Goal: Task Accomplishment & Management: Use online tool/utility

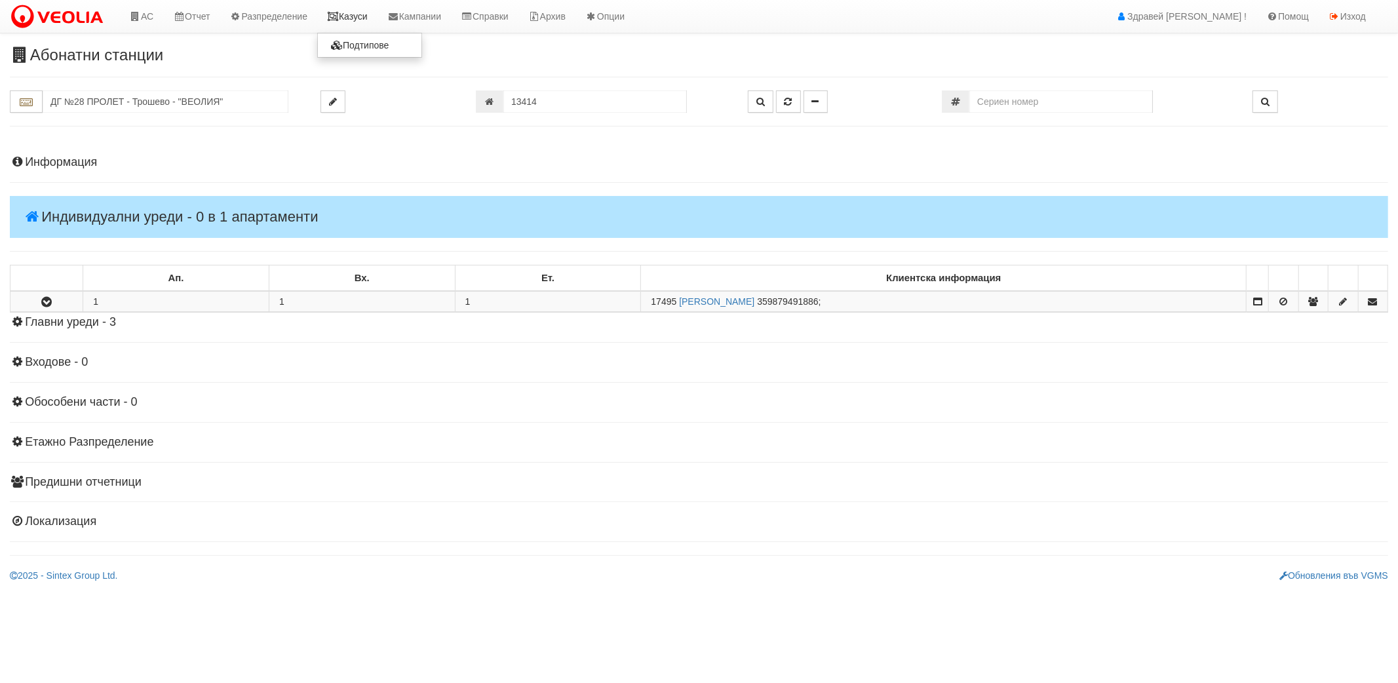
click at [343, 22] on link "Казуси" at bounding box center [347, 16] width 60 height 33
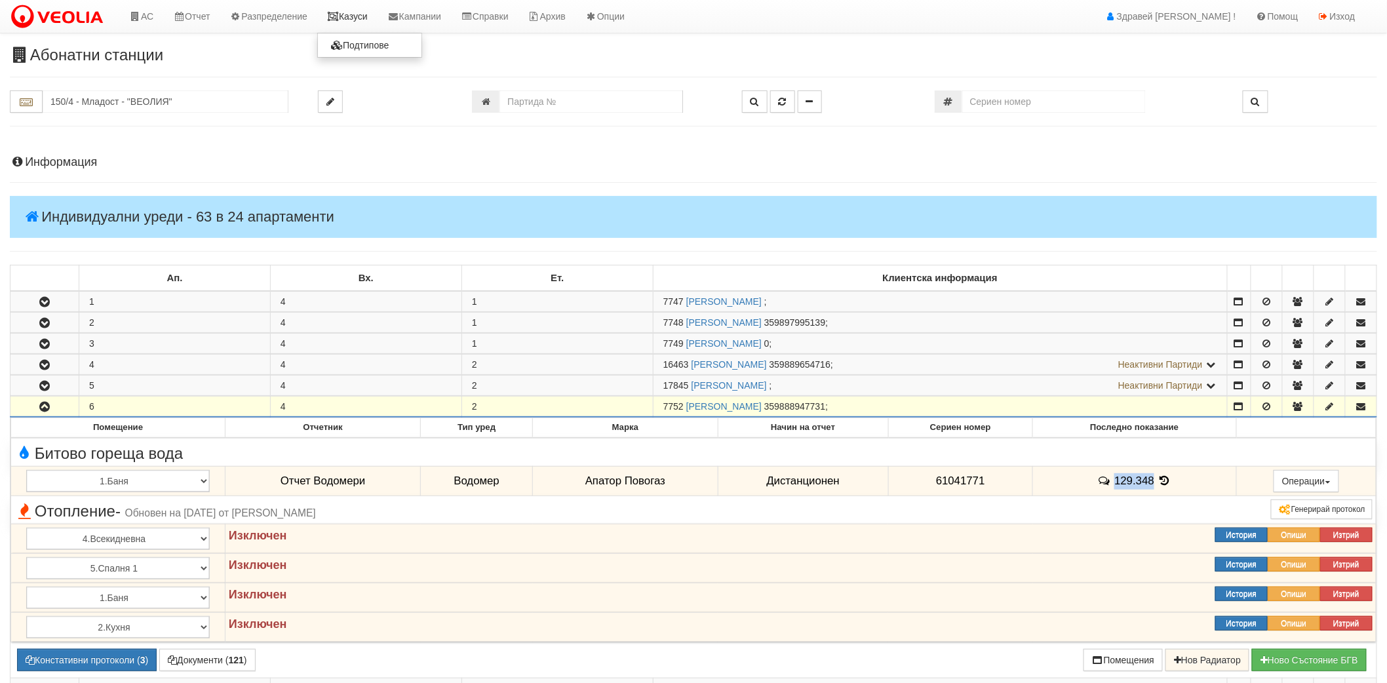
click at [363, 21] on link "Казуси" at bounding box center [347, 16] width 60 height 33
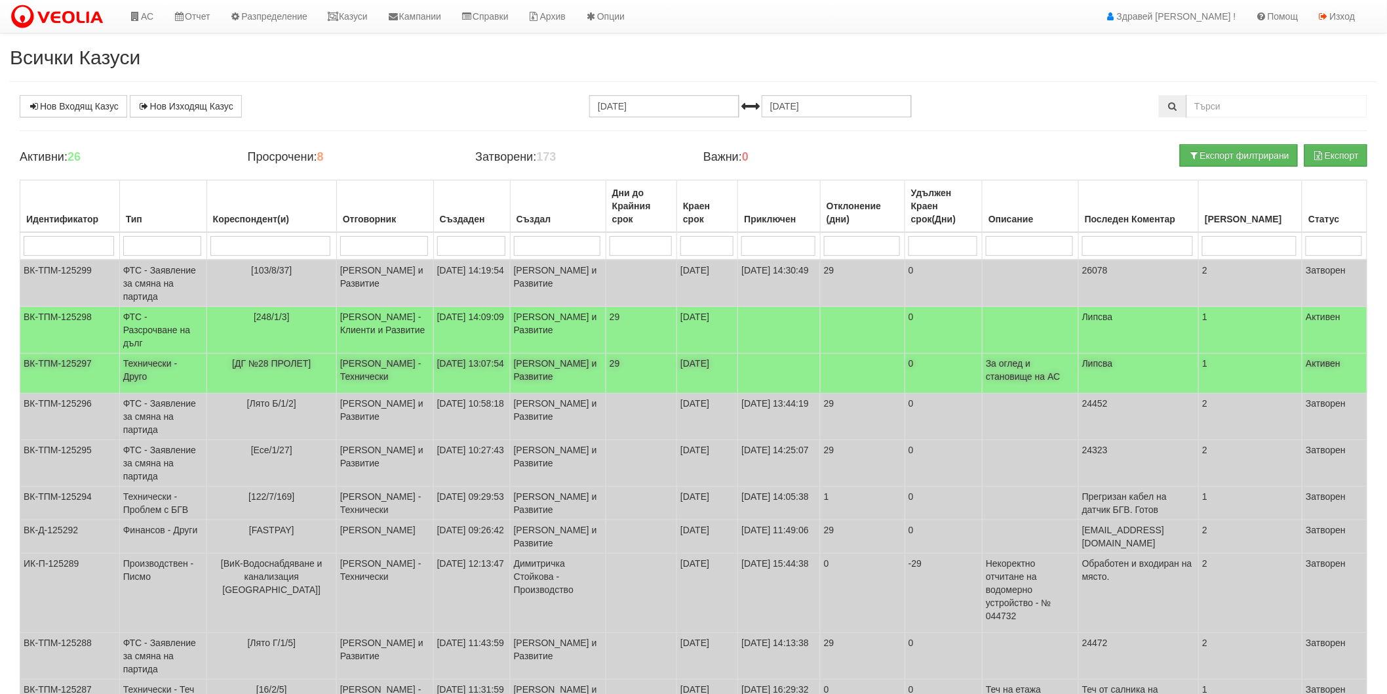
click at [286, 387] on td "[ДГ №28 ПРОЛЕТ]" at bounding box center [271, 373] width 130 height 40
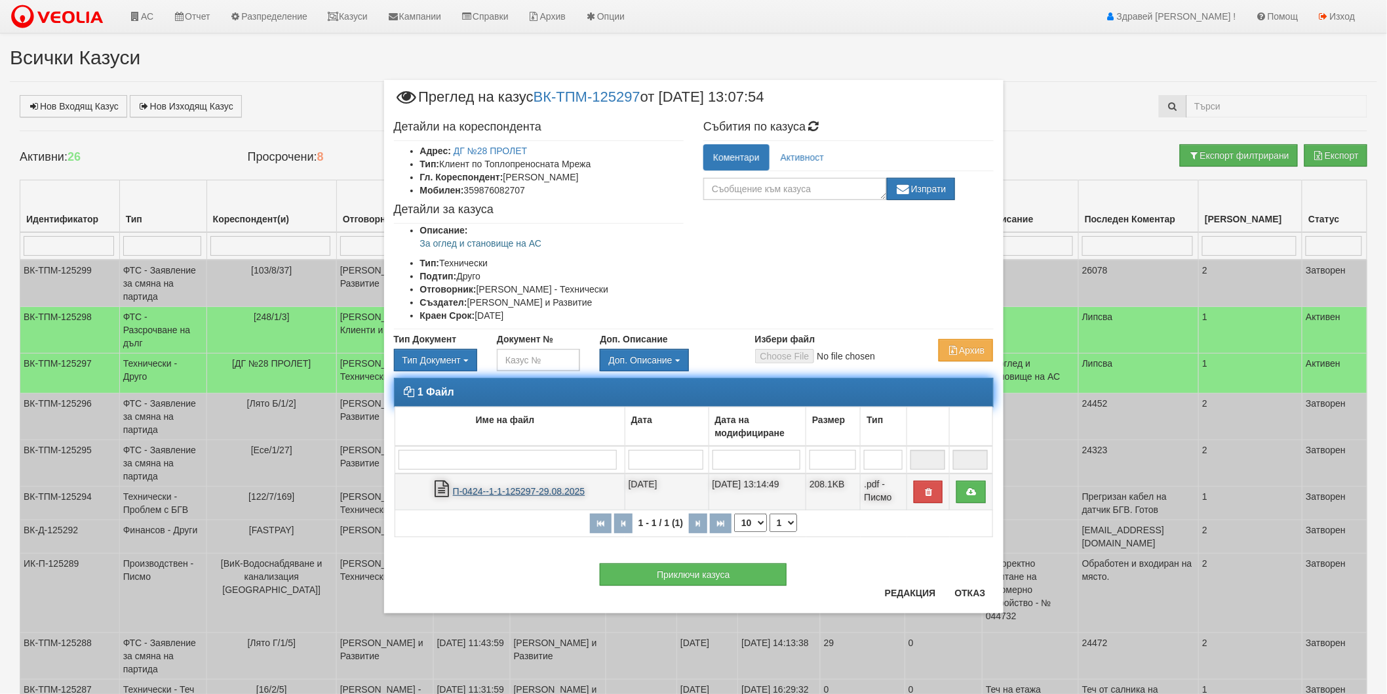
click at [555, 488] on link "П-0424--1-1-125297-29.08.2025" at bounding box center [519, 491] width 132 height 10
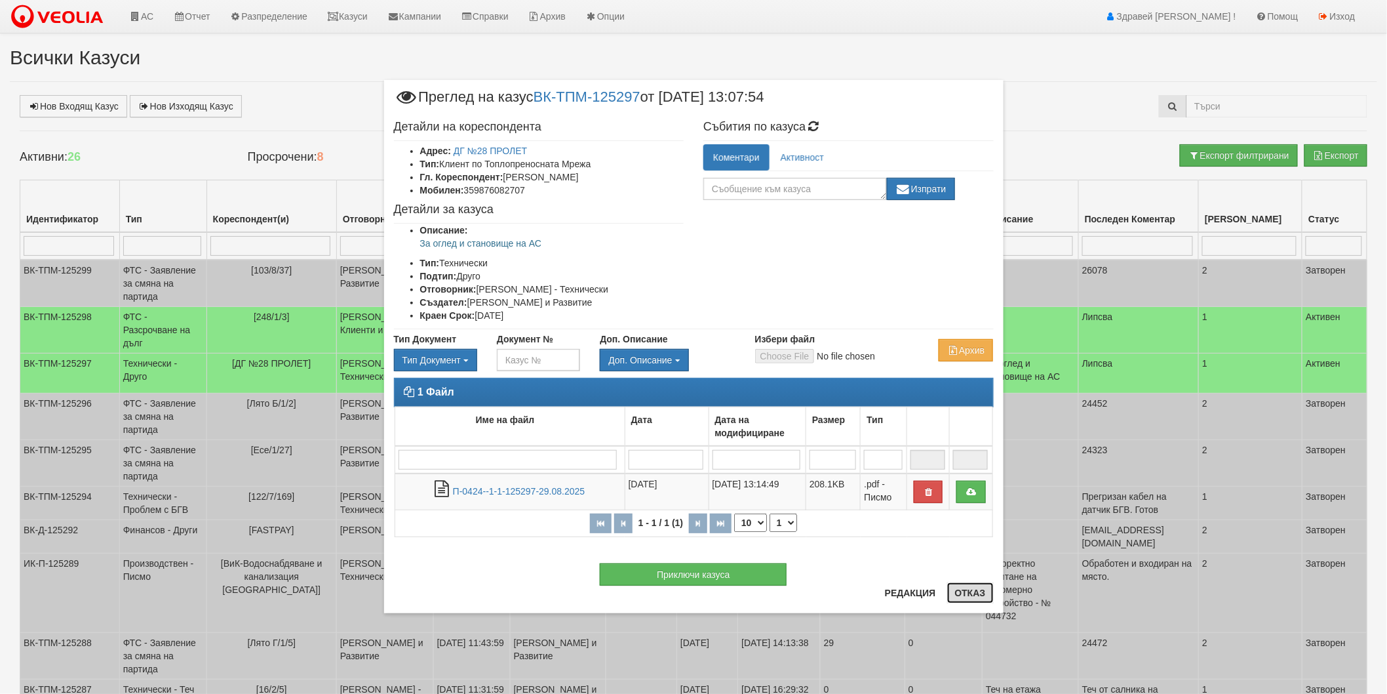
click at [968, 600] on button "Отказ" at bounding box center [970, 592] width 47 height 21
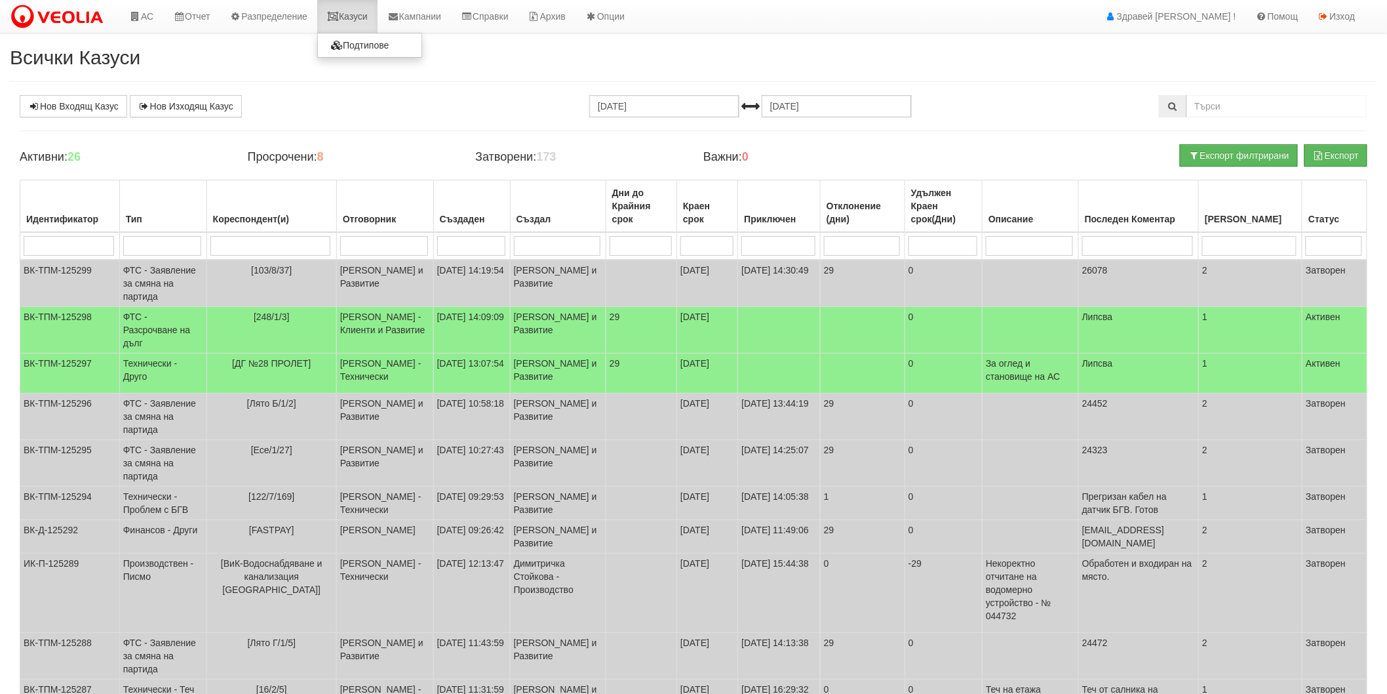
click at [355, 18] on link "Казуси" at bounding box center [347, 16] width 60 height 33
click at [1321, 219] on div "Статус" at bounding box center [1335, 219] width 58 height 18
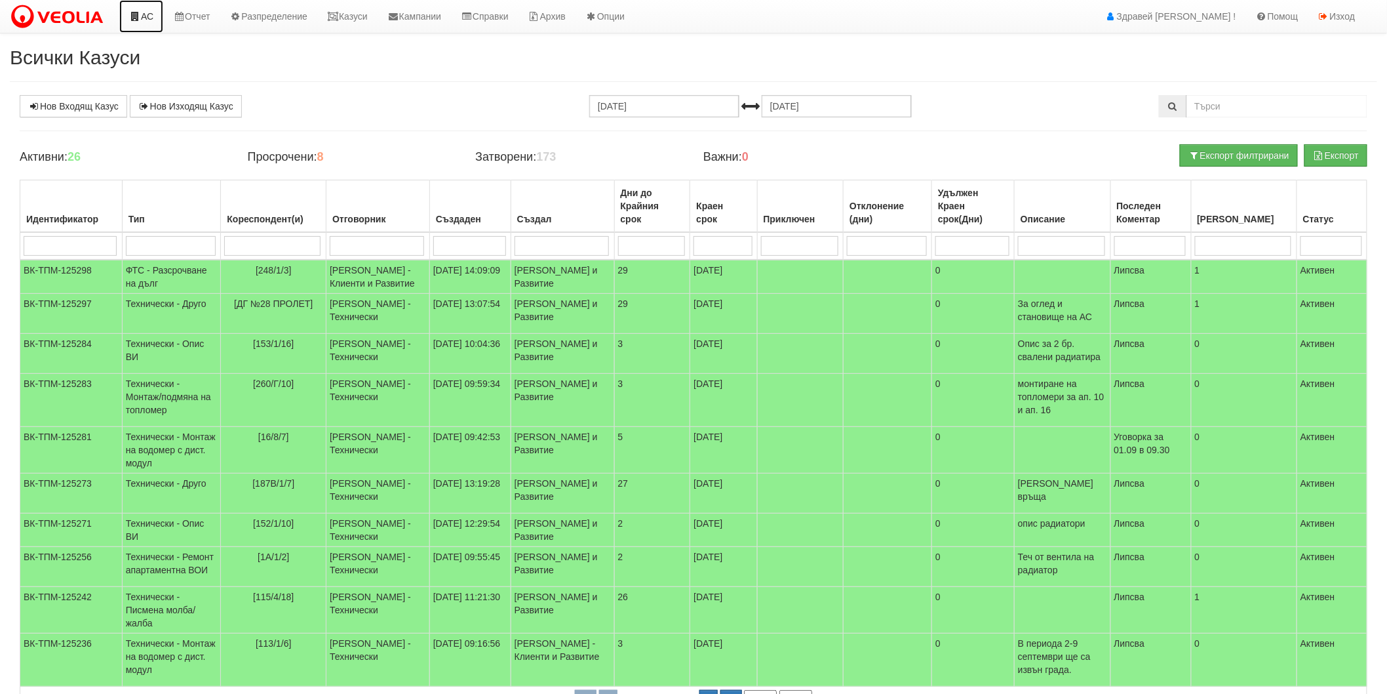
click at [134, 18] on icon at bounding box center [135, 16] width 12 height 9
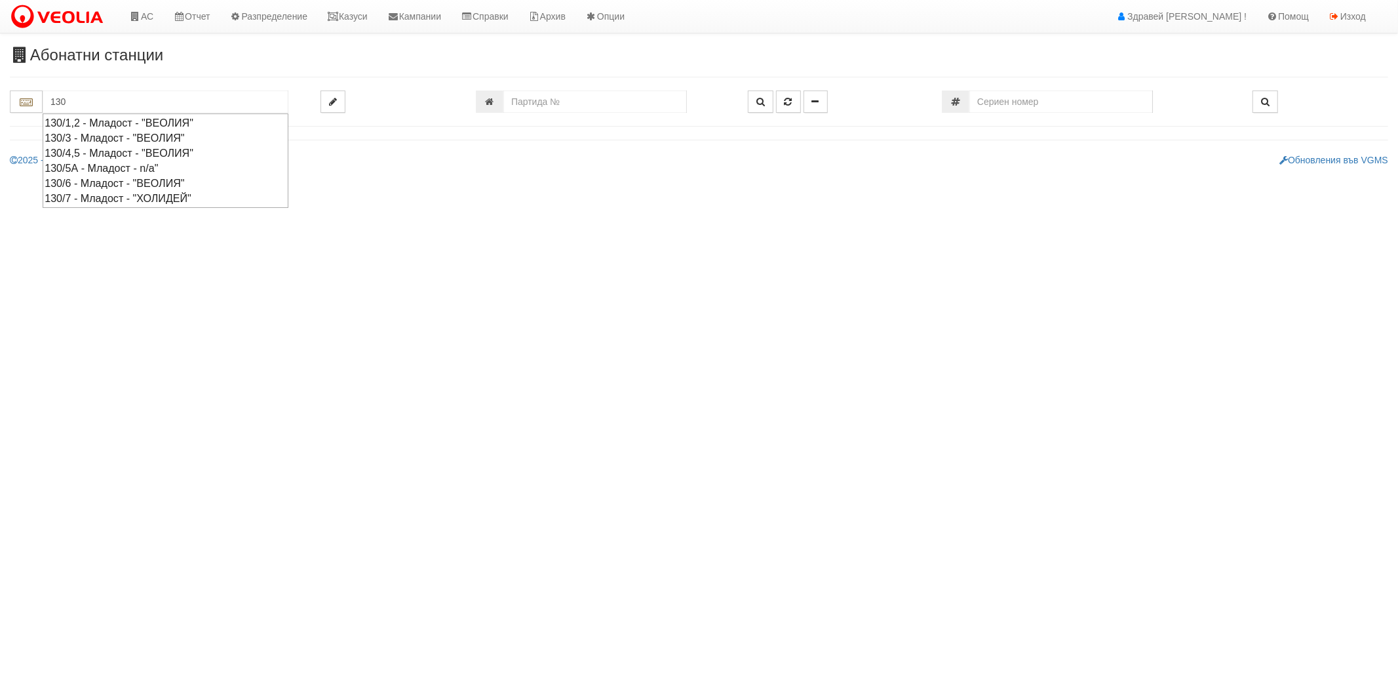
click at [117, 116] on div "130/1,2 - Младост - "ВЕОЛИЯ"" at bounding box center [166, 122] width 242 height 15
type input "130/1,2 - Младост - "ВЕОЛИЯ""
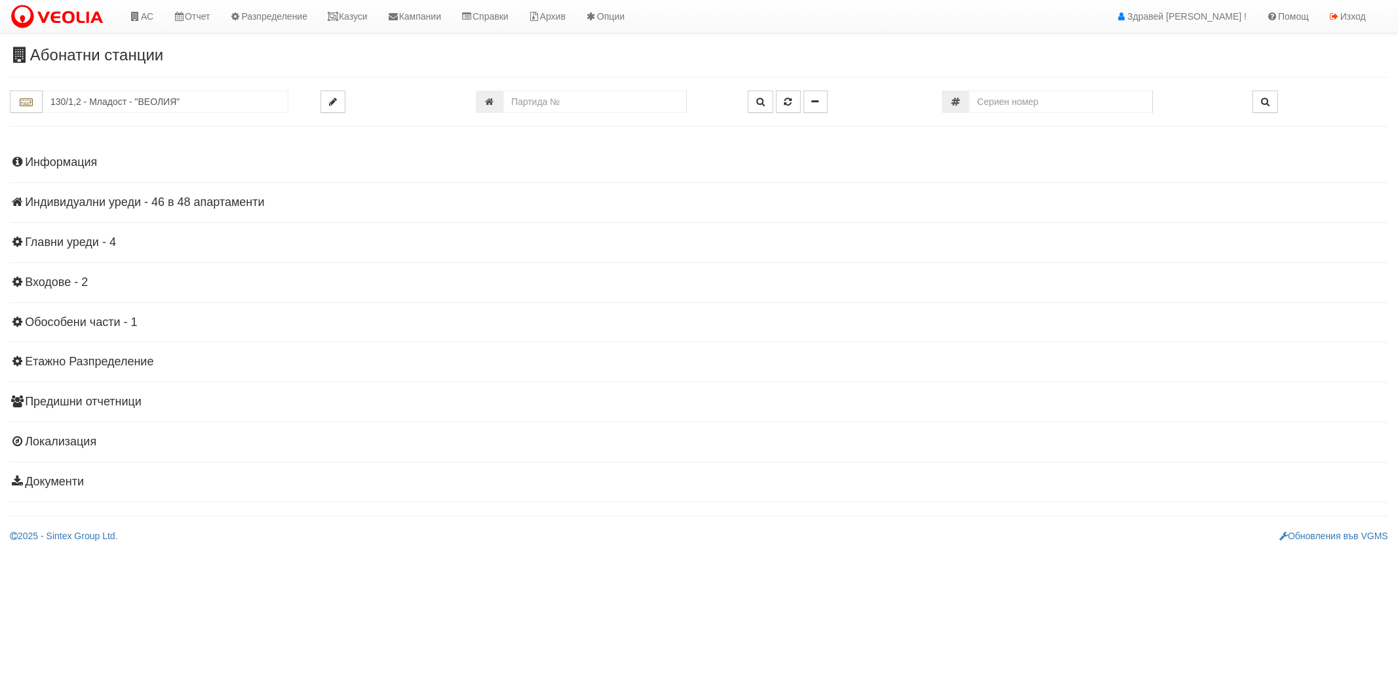
click at [60, 208] on h4 "Индивидуални уреди - 46 в 48 апартаменти" at bounding box center [699, 202] width 1379 height 13
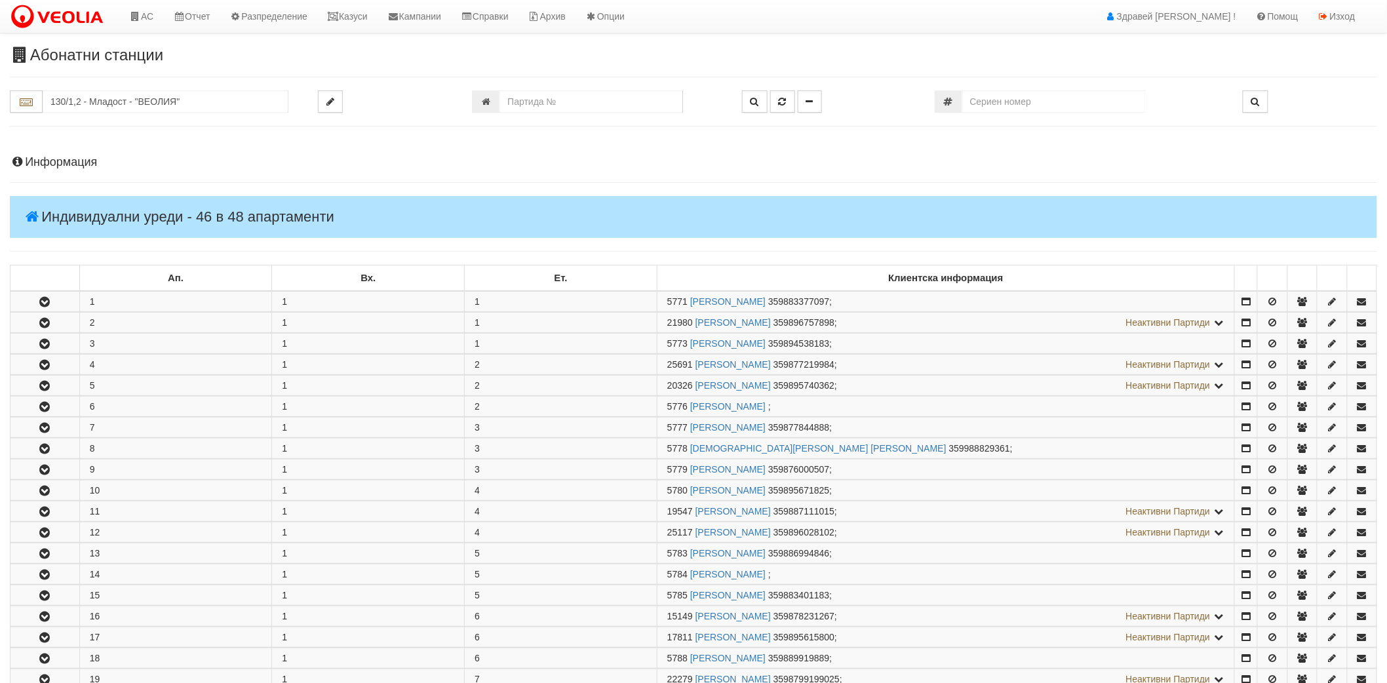
click at [46, 167] on h4 "Информация" at bounding box center [693, 162] width 1367 height 13
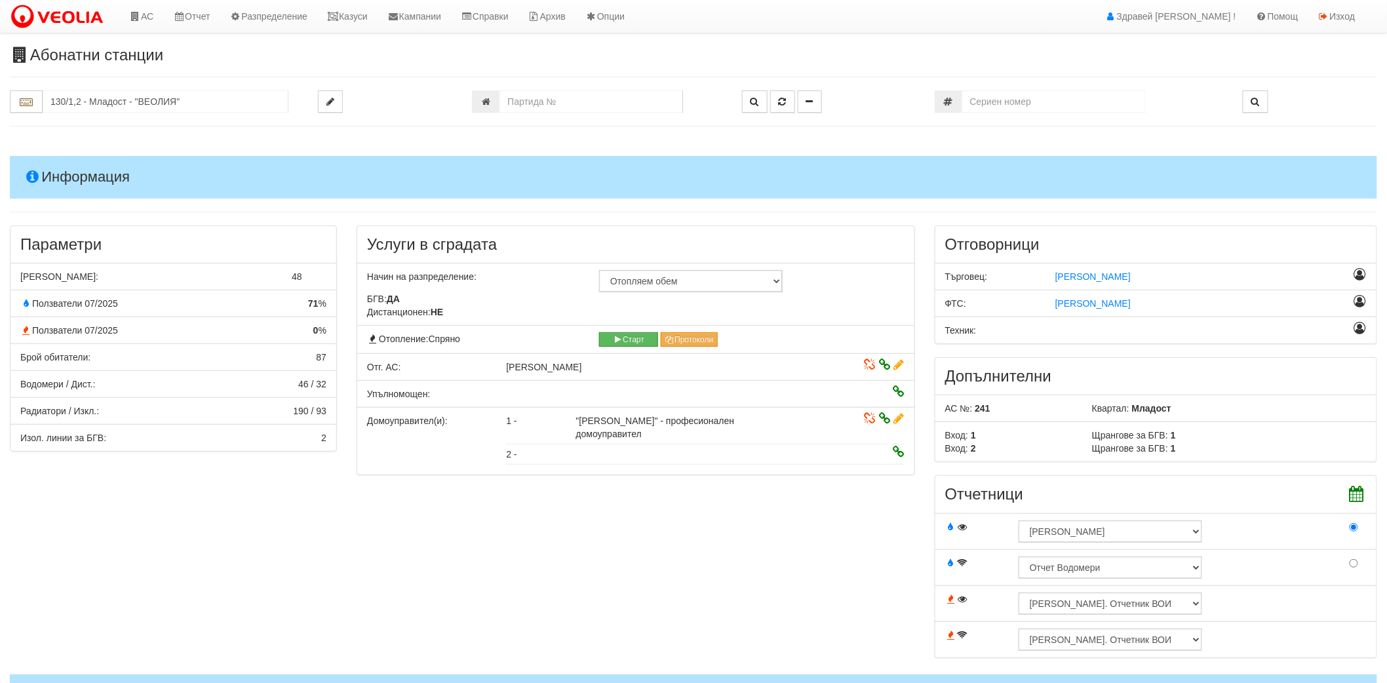
click at [46, 167] on h4 "Информация" at bounding box center [693, 177] width 1367 height 42
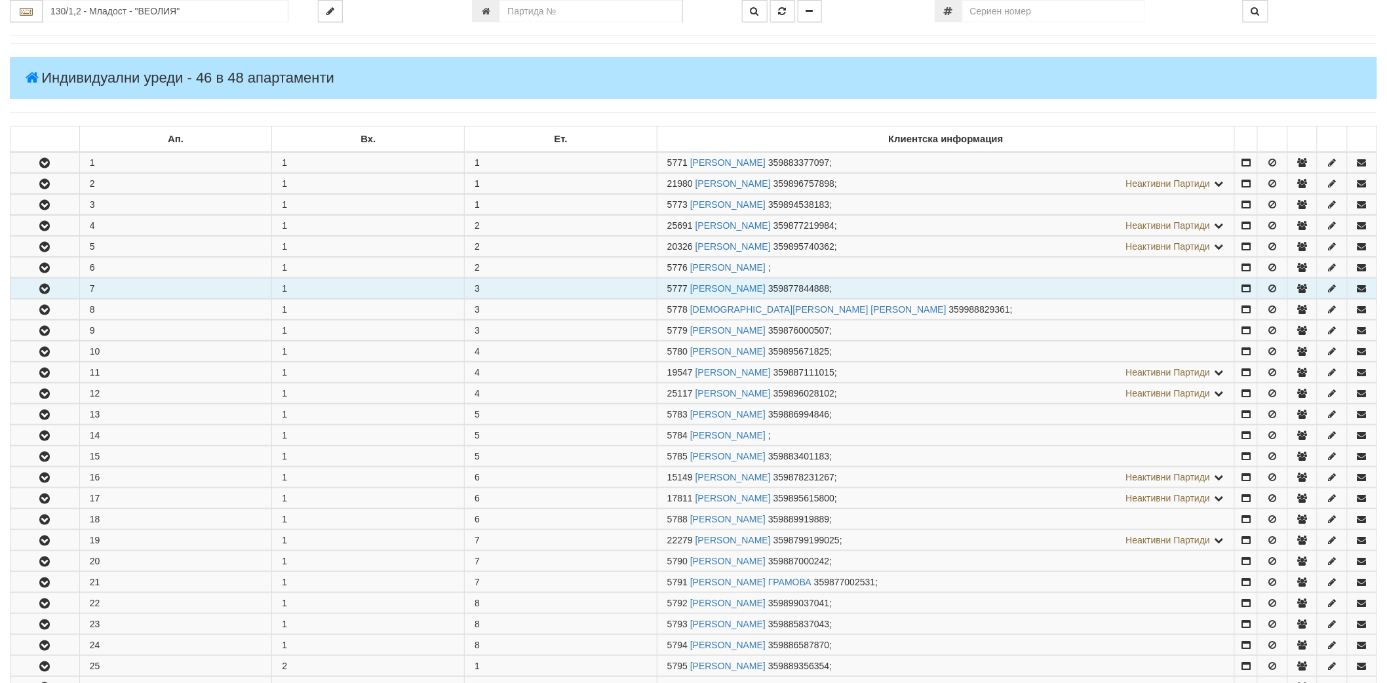
scroll to position [291, 0]
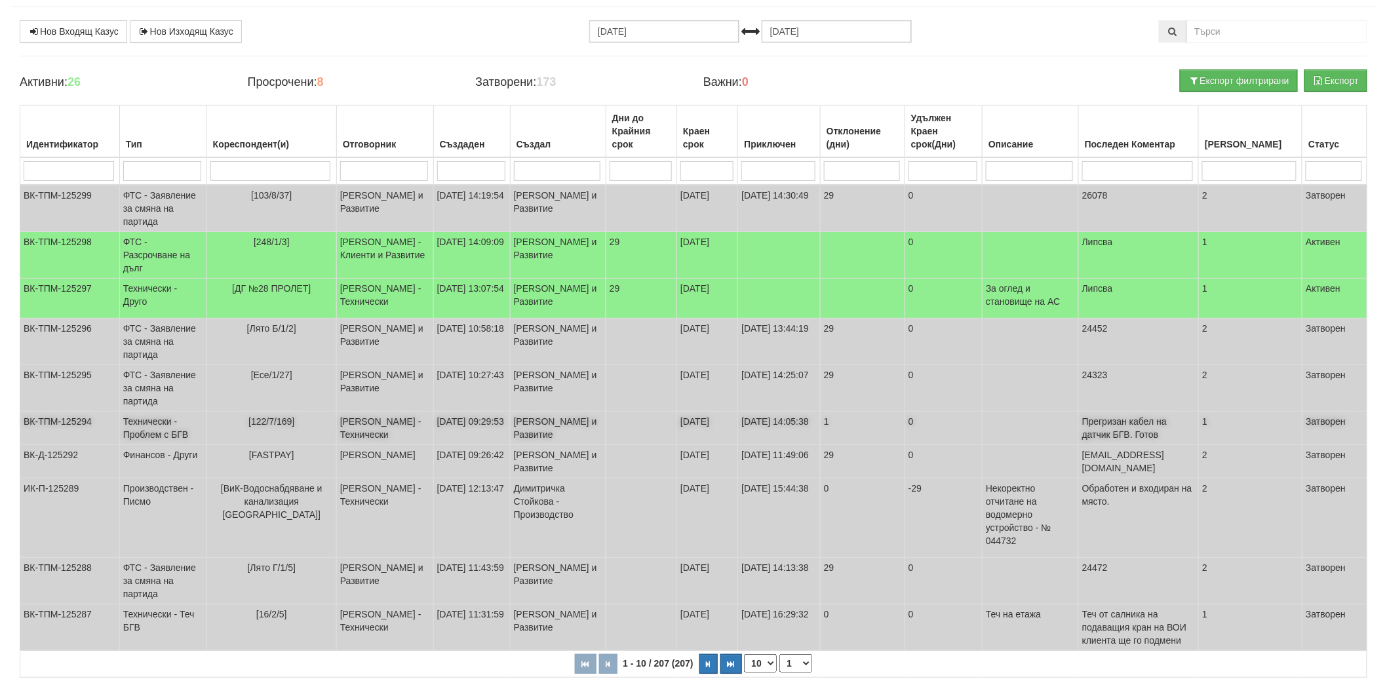
scroll to position [165, 0]
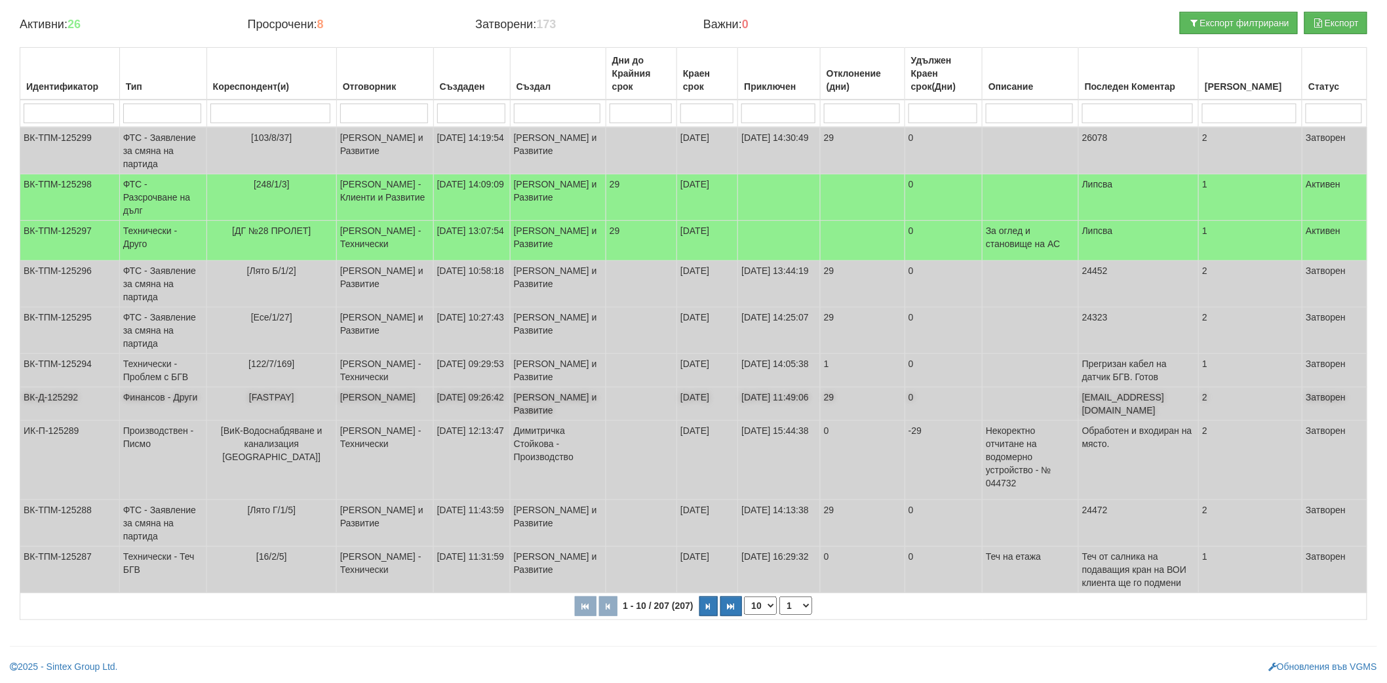
click at [346, 401] on td "[PERSON_NAME]" at bounding box center [384, 403] width 97 height 33
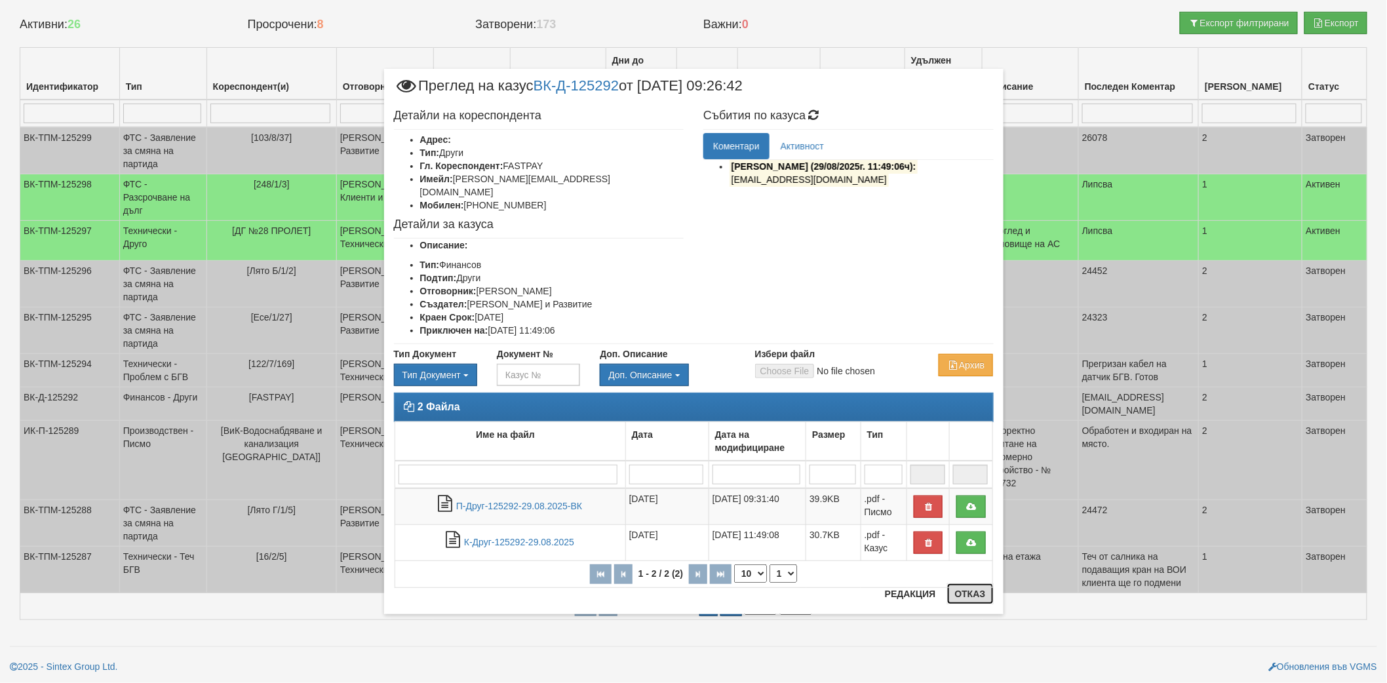
click at [959, 600] on button "Отказ" at bounding box center [970, 593] width 47 height 21
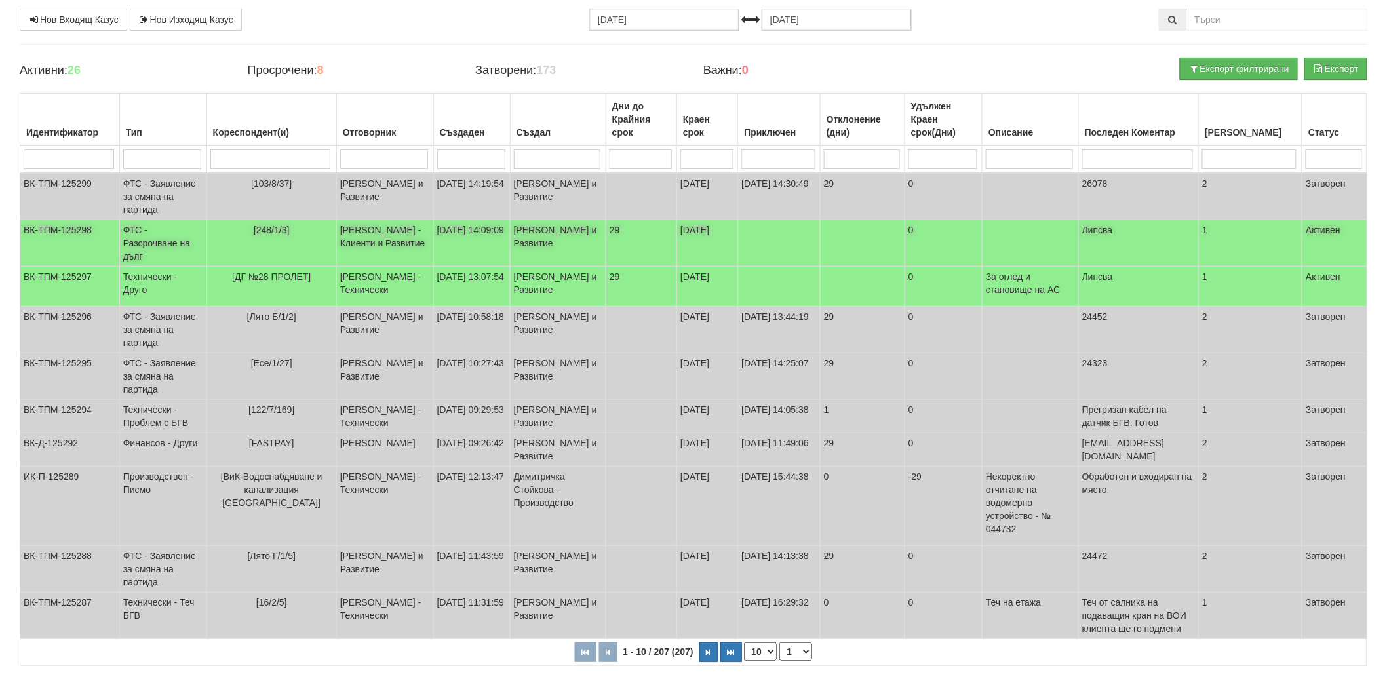
scroll to position [0, 0]
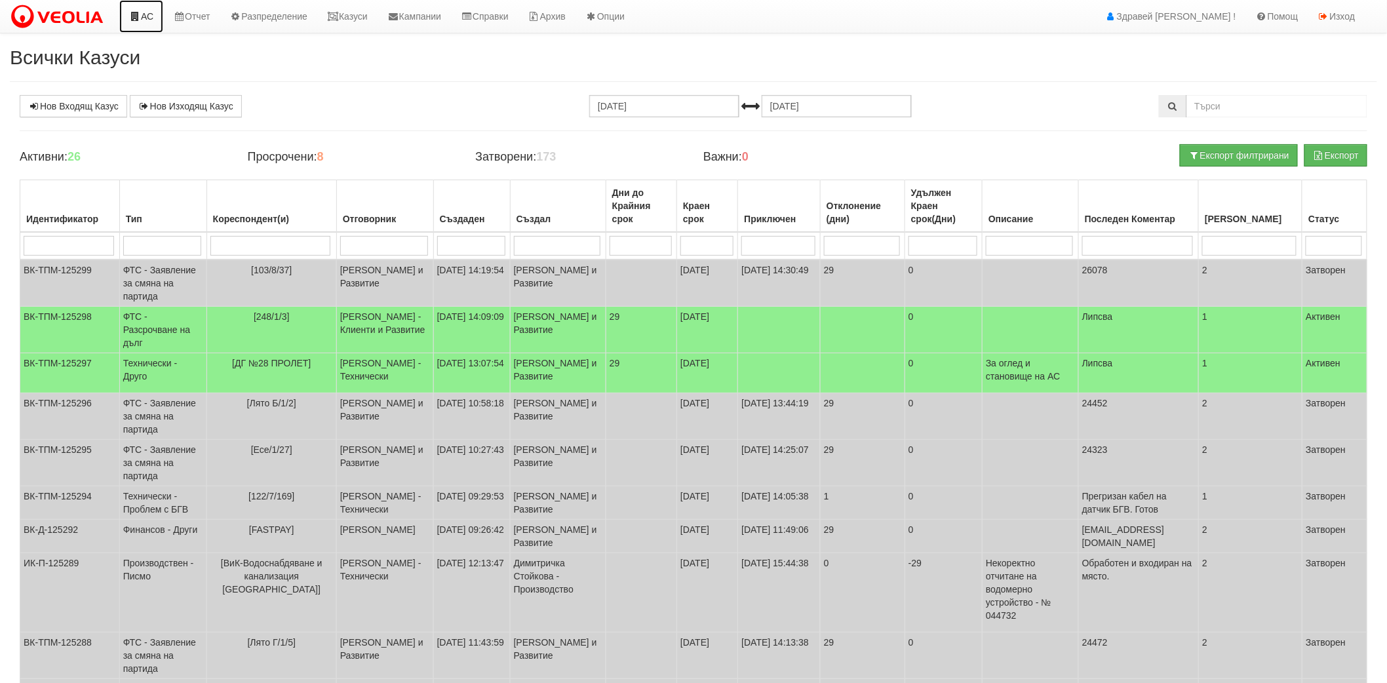
click at [140, 7] on link "АС" at bounding box center [141, 16] width 44 height 33
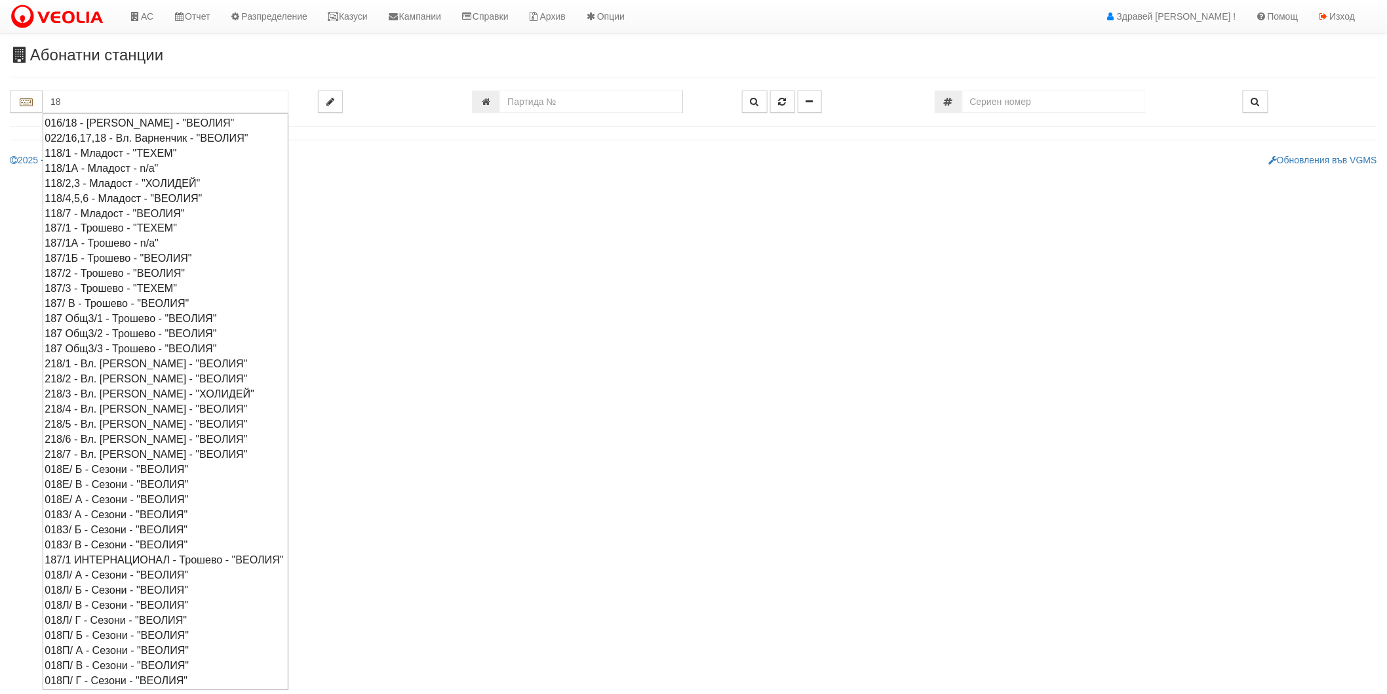
type input "1"
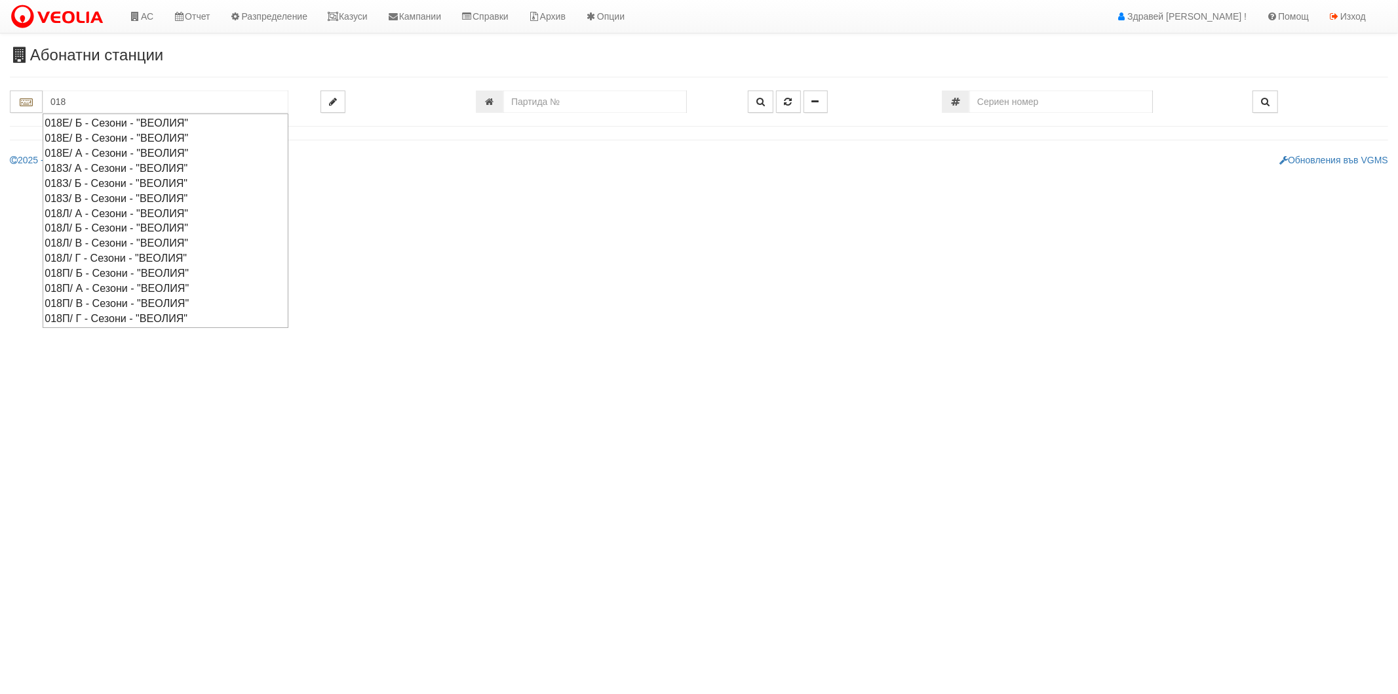
click at [140, 123] on div "018Е/ Б - Сезони - "ВЕОЛИЯ"" at bounding box center [166, 122] width 242 height 15
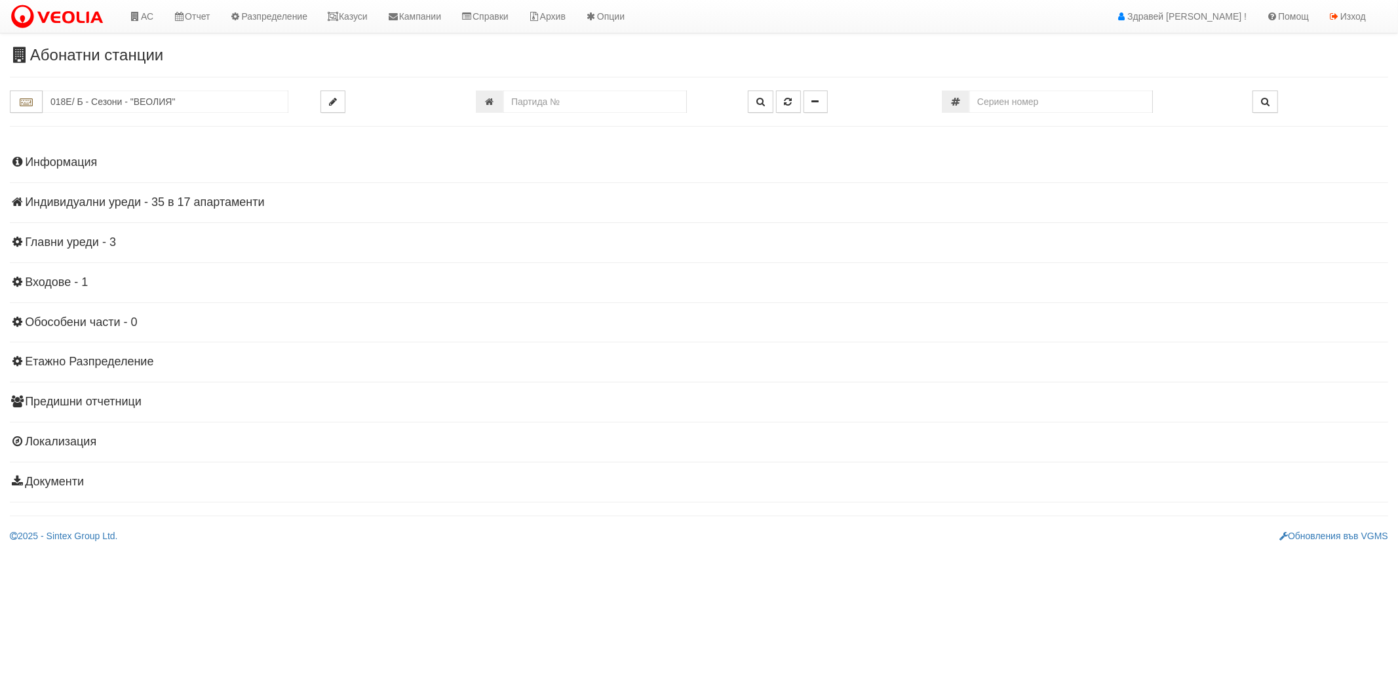
click at [90, 204] on h4 "Индивидуални уреди - 35 в 17 апартаменти" at bounding box center [699, 202] width 1379 height 13
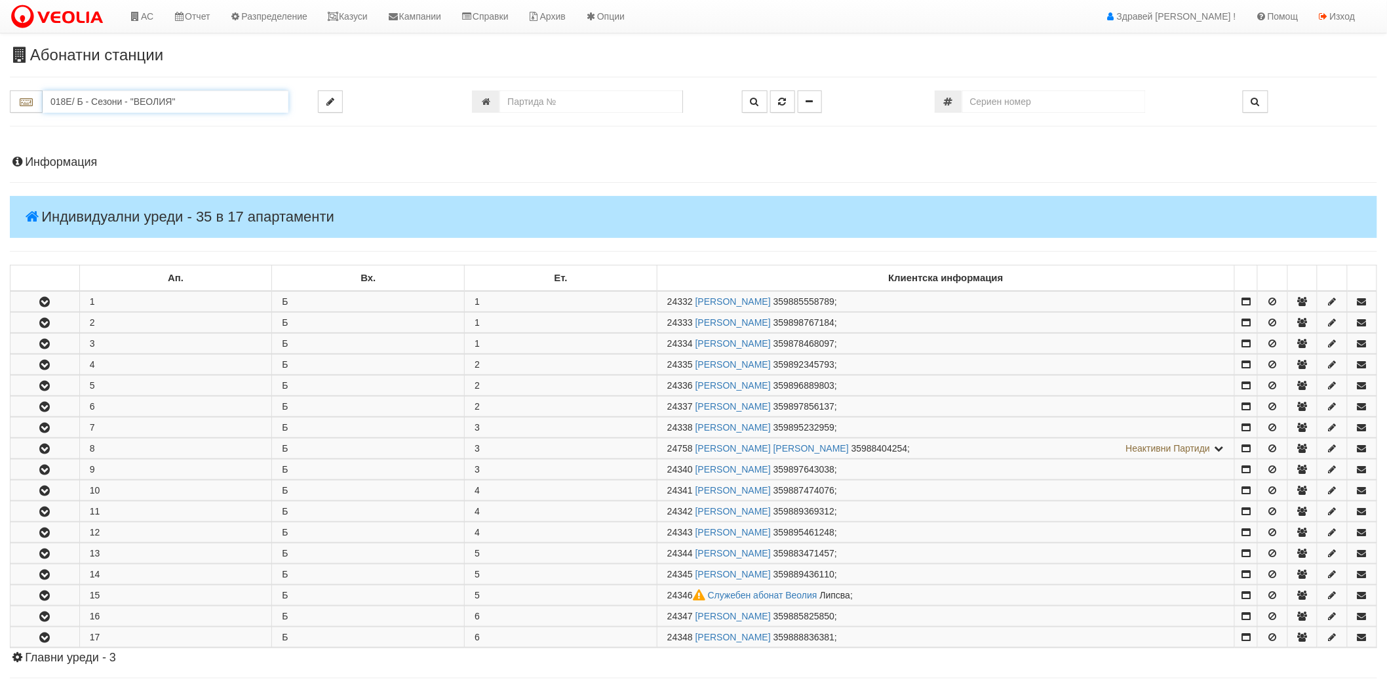
click at [100, 99] on input "018Е/ Б - Сезони - "ВЕОЛИЯ"" at bounding box center [166, 101] width 246 height 22
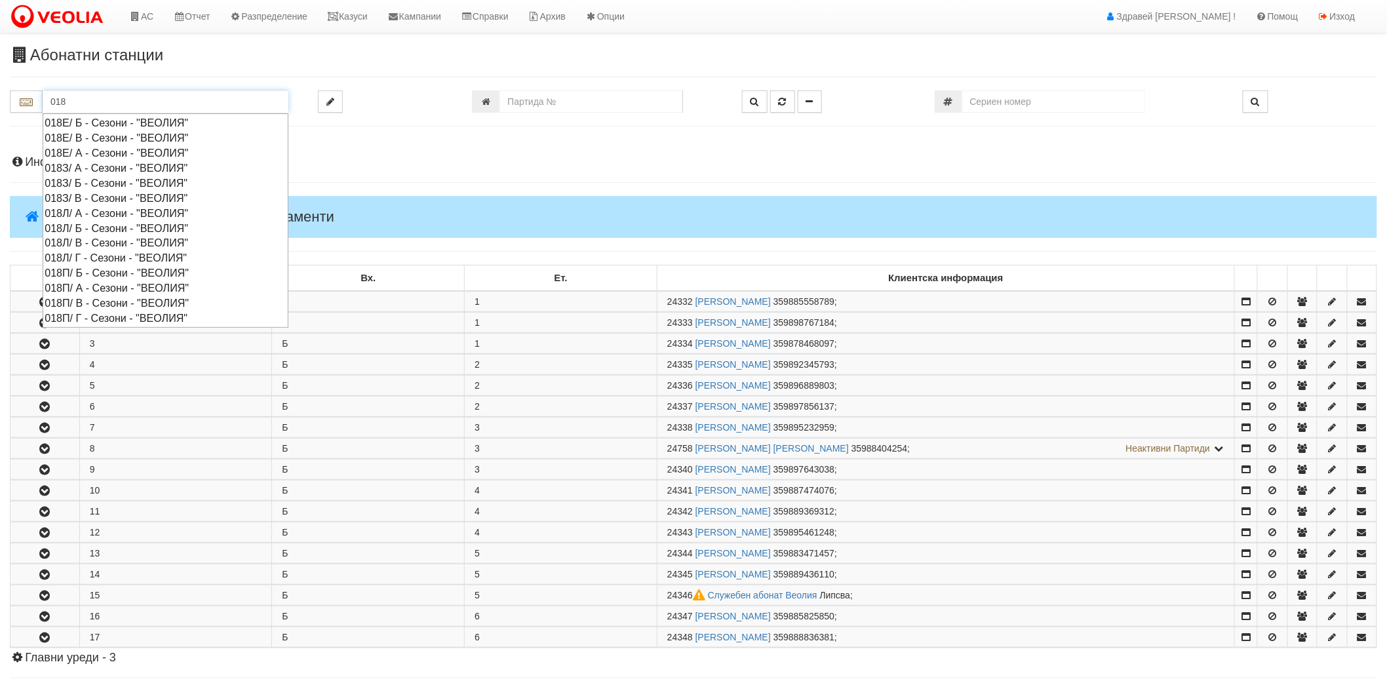
click at [88, 139] on div "018Е/ В - Сезони - "ВЕОЛИЯ"" at bounding box center [166, 137] width 242 height 15
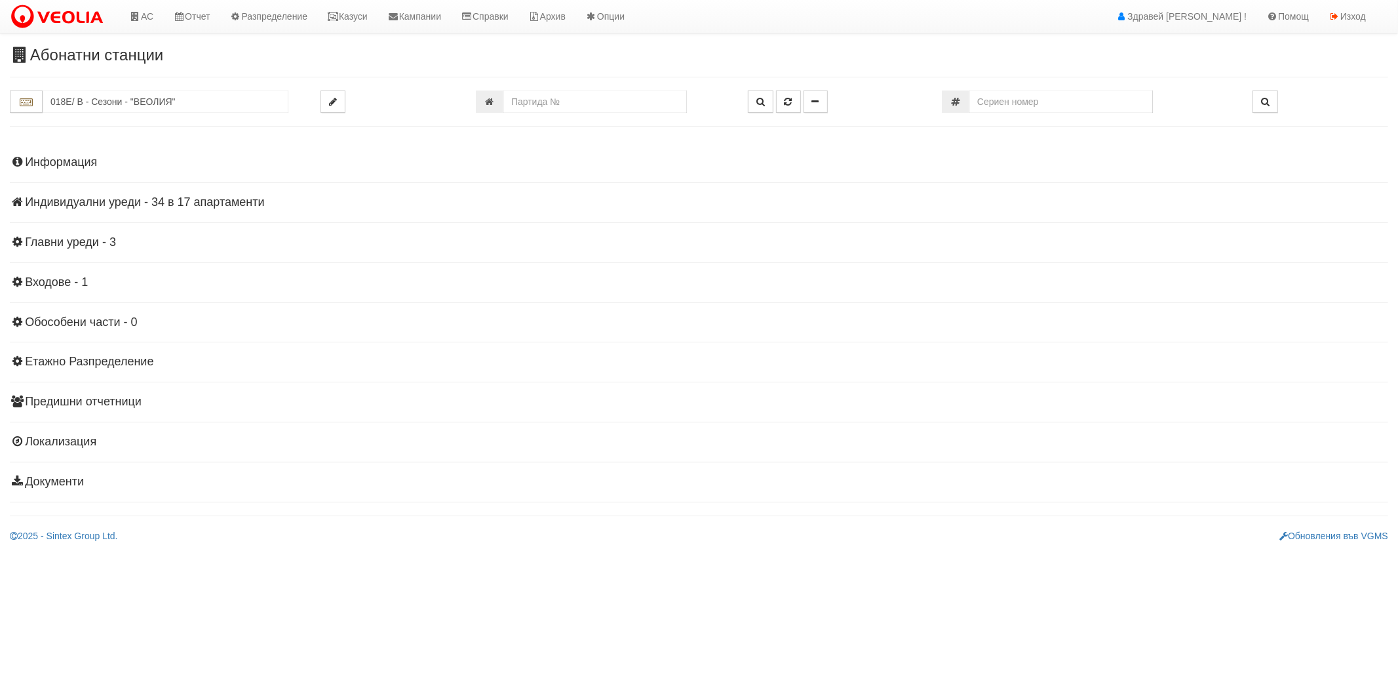
click at [88, 210] on div "Информация Параметри Брой Апартаменти: 17 Ползватели 07/2025 71 % 0 % 0" at bounding box center [699, 321] width 1379 height 362
click at [88, 203] on h4 "Индивидуални уреди - 34 в 17 апартаменти" at bounding box center [699, 202] width 1379 height 13
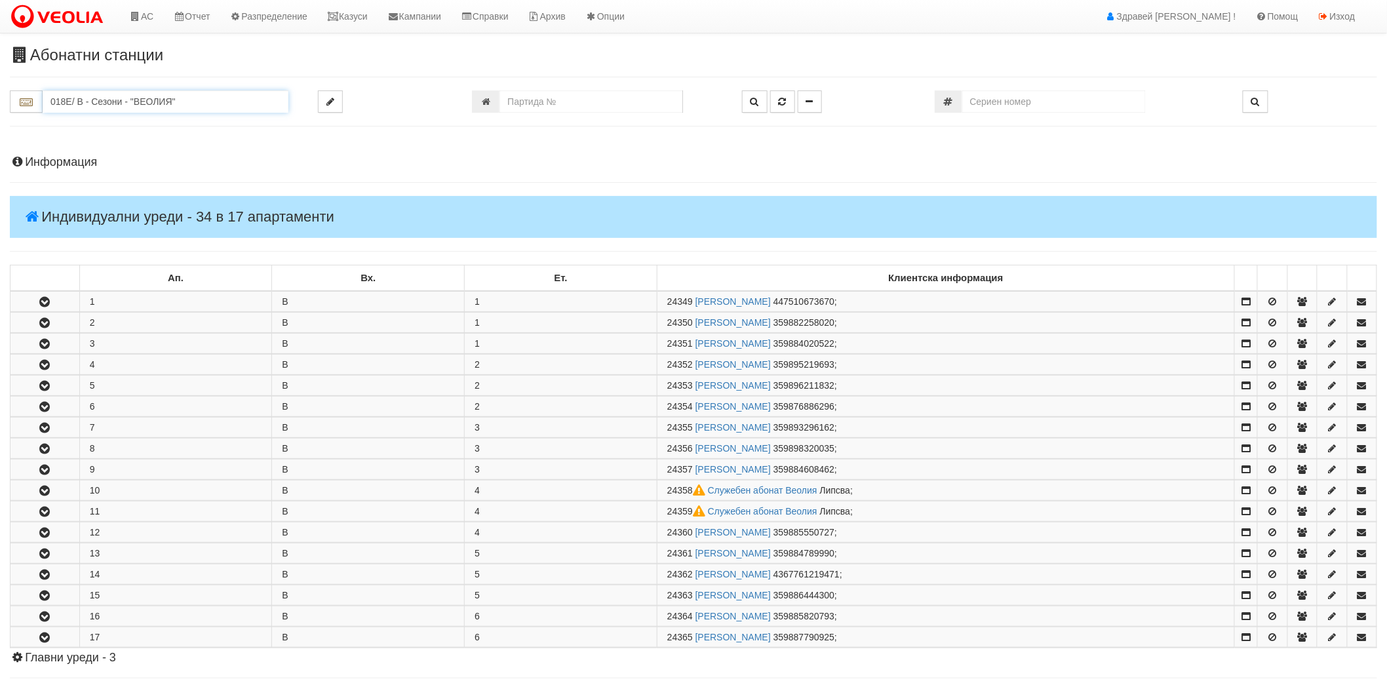
click at [87, 112] on input "018Е/ В - Сезони - "ВЕОЛИЯ"" at bounding box center [166, 101] width 246 height 22
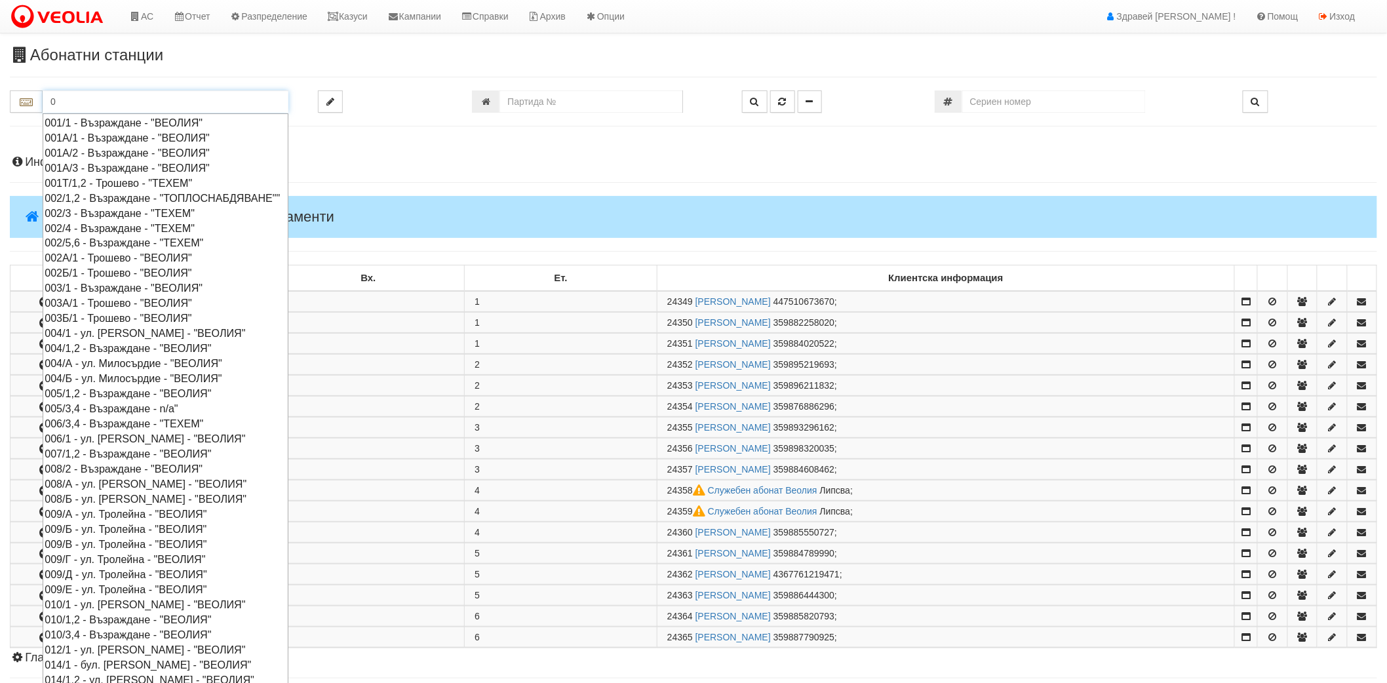
type input "0"
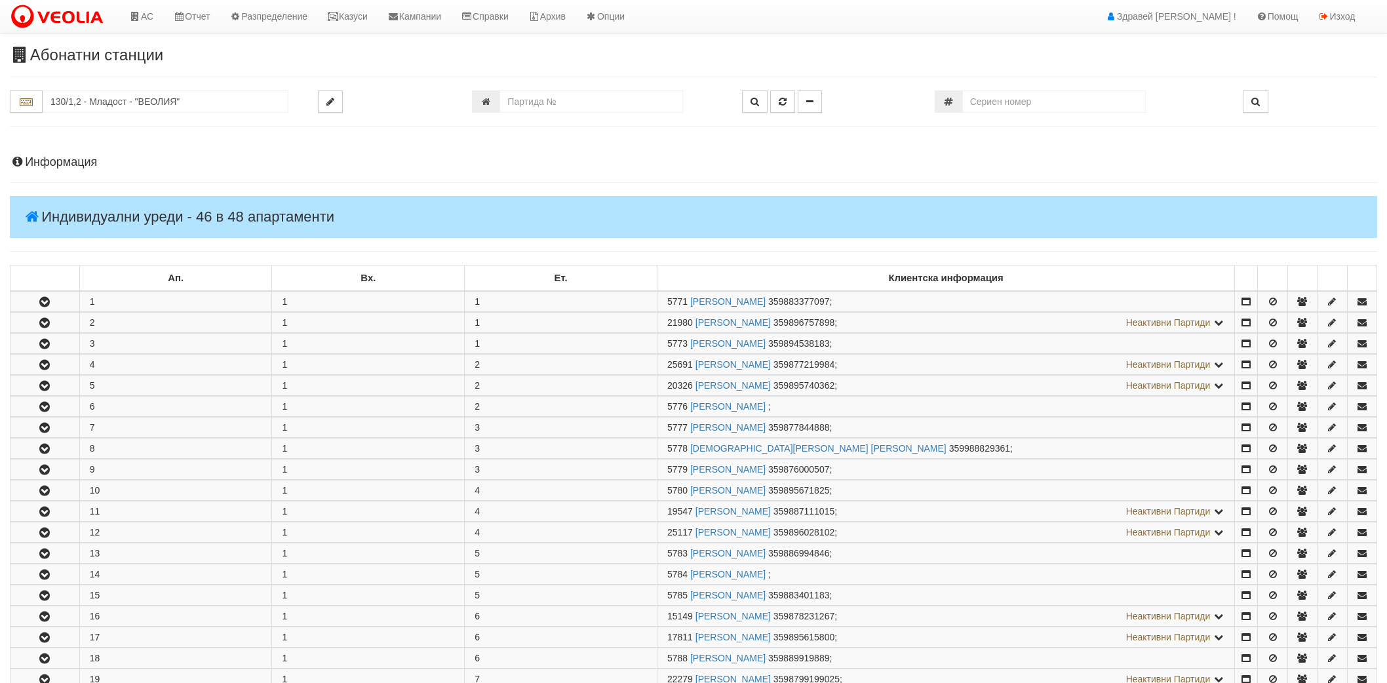
click at [207, 90] on input "130/1,2 - Младост - "ВЕОЛИЯ"" at bounding box center [166, 101] width 246 height 22
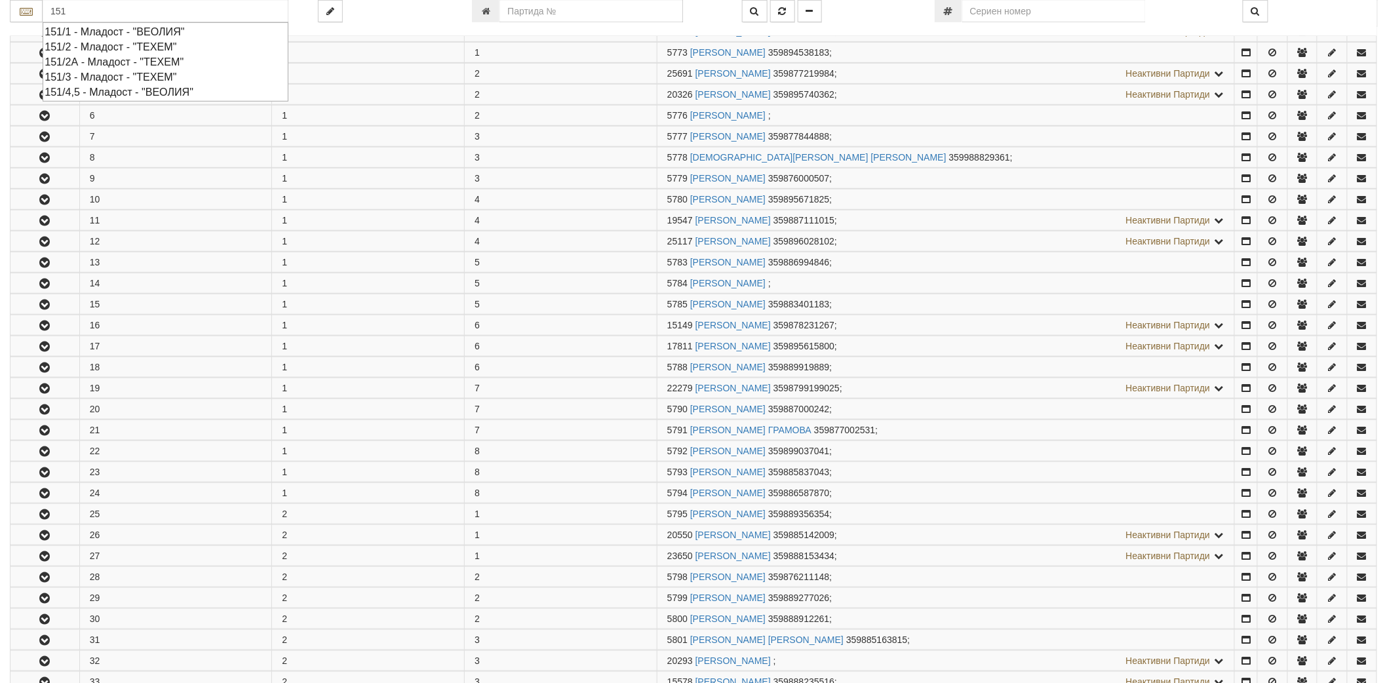
click at [104, 75] on div "151/3 - Младост - "ТЕХЕМ"" at bounding box center [166, 76] width 242 height 15
type input "151/3 - Младост - "ТЕХЕМ""
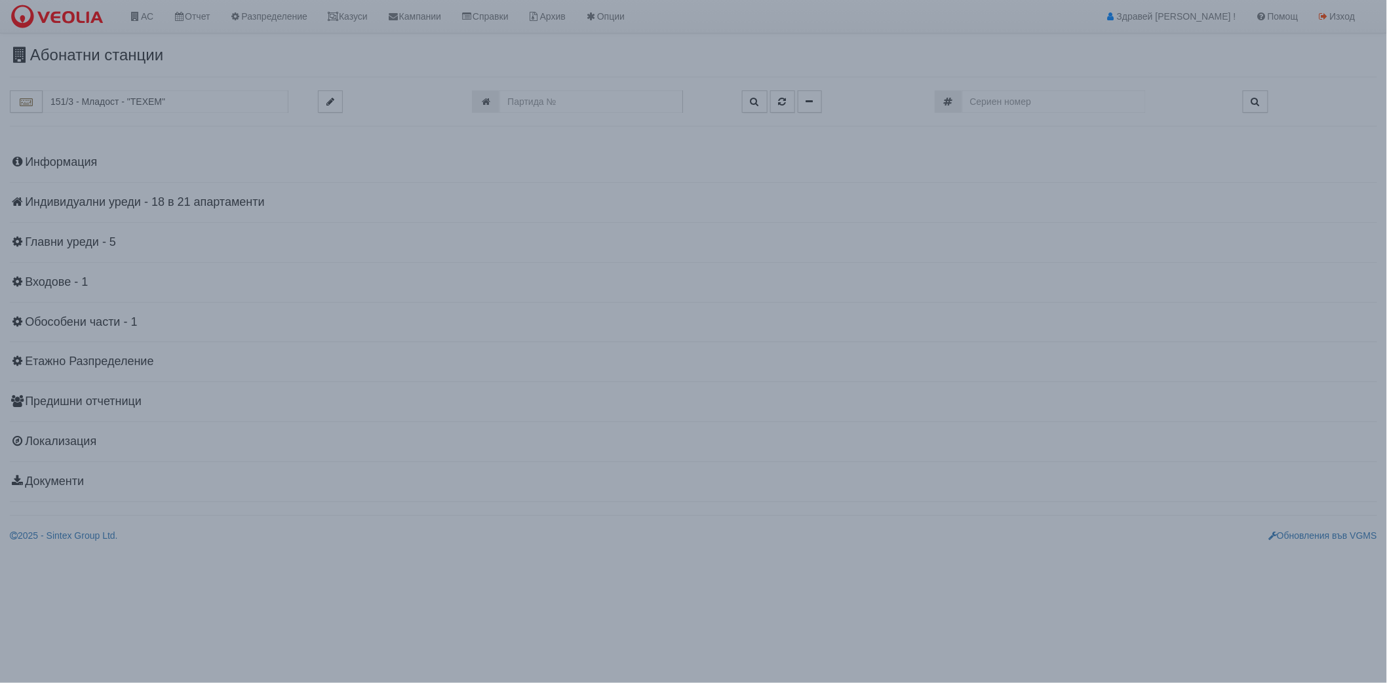
scroll to position [0, 0]
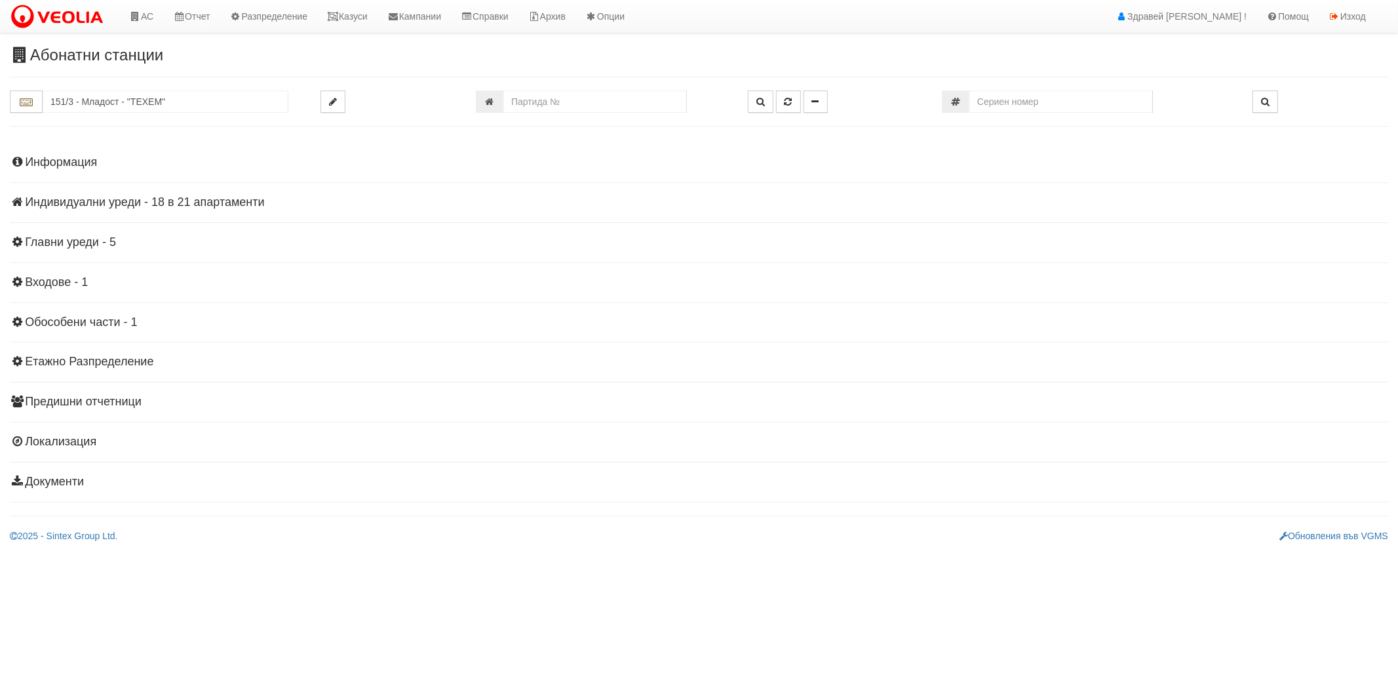
click at [96, 205] on h4 "Индивидуални уреди - 18 в 21 апартаменти" at bounding box center [699, 202] width 1379 height 13
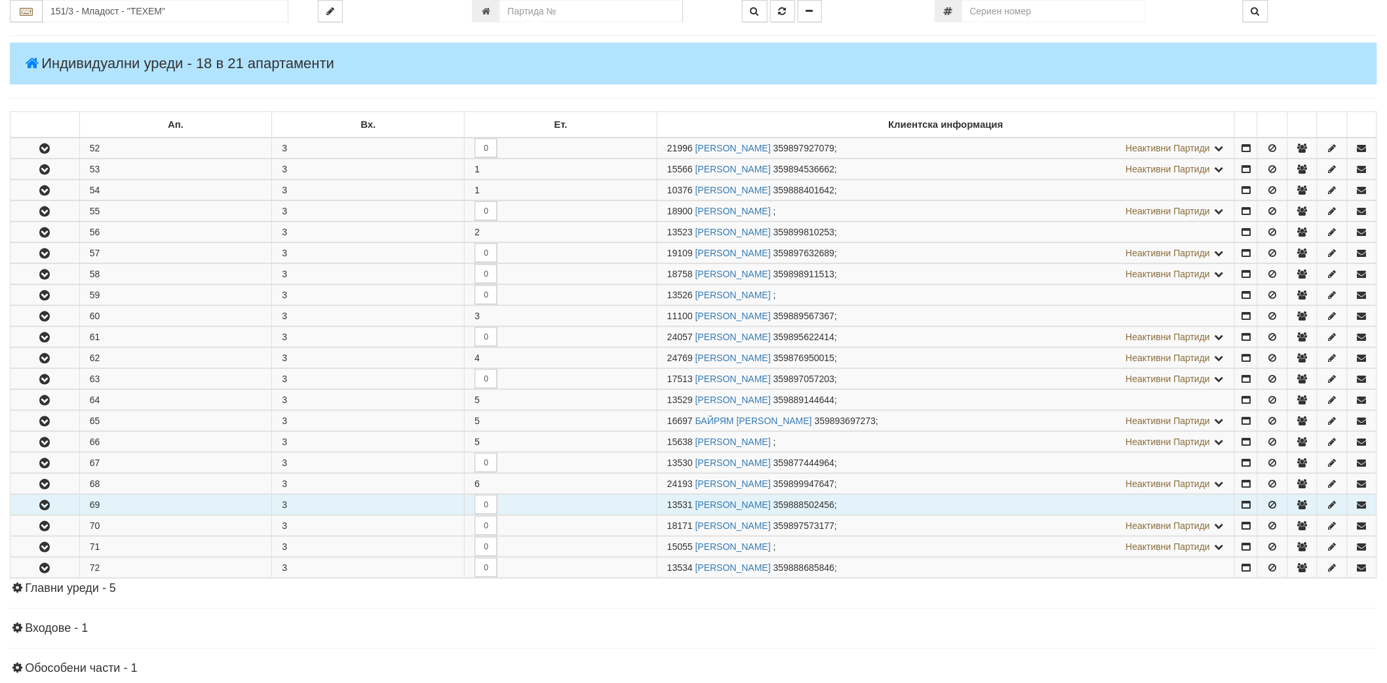
scroll to position [291, 0]
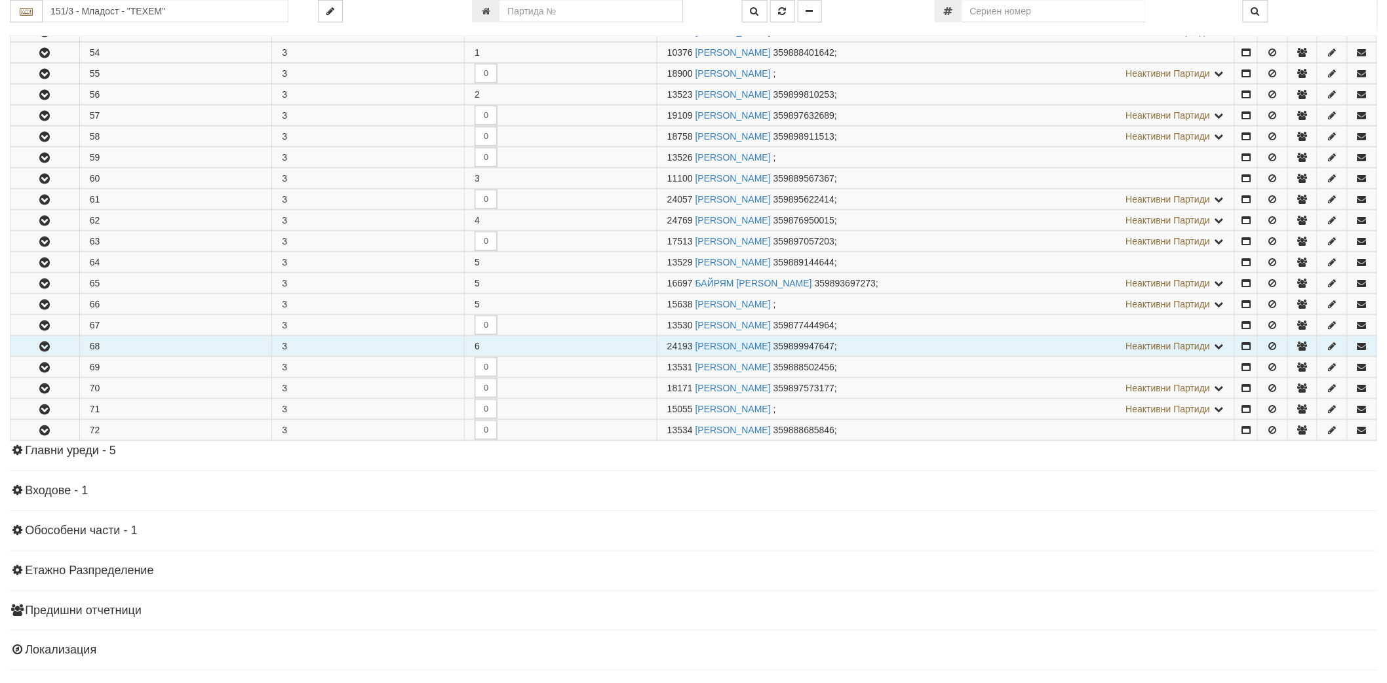
click at [50, 341] on button "button" at bounding box center [44, 346] width 69 height 20
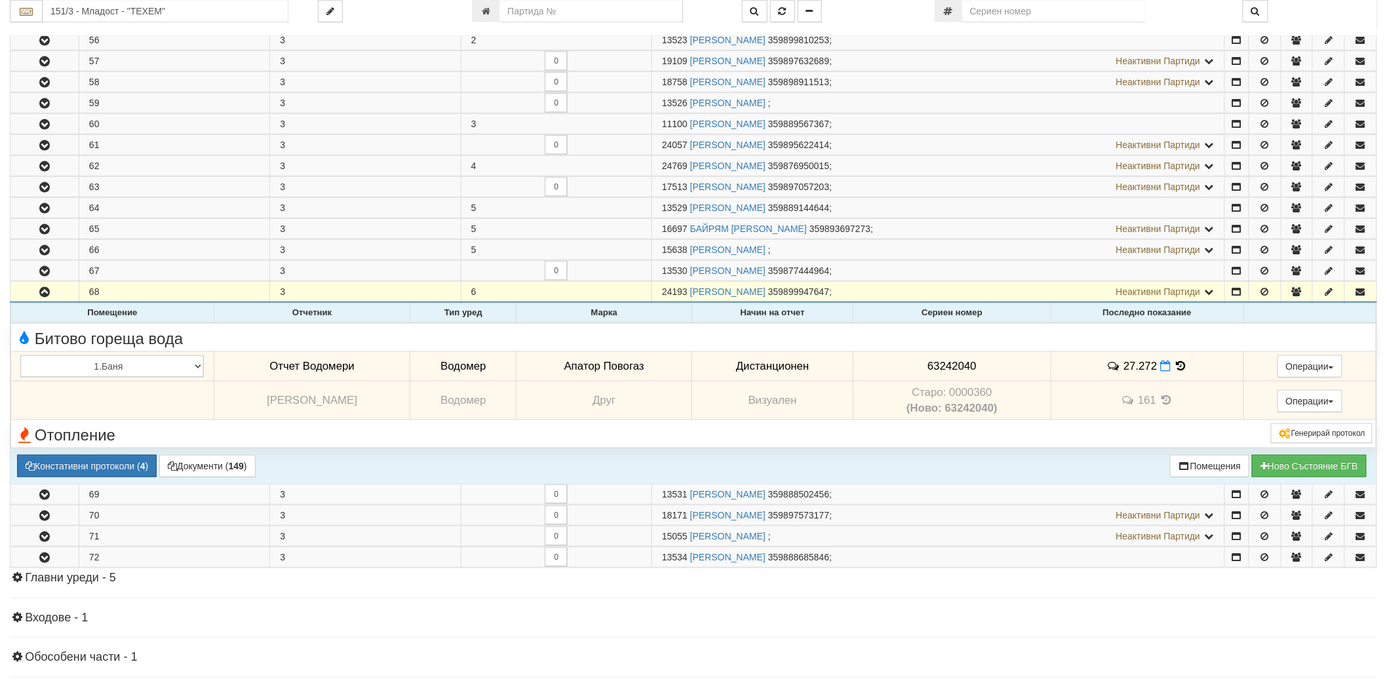
scroll to position [437, 0]
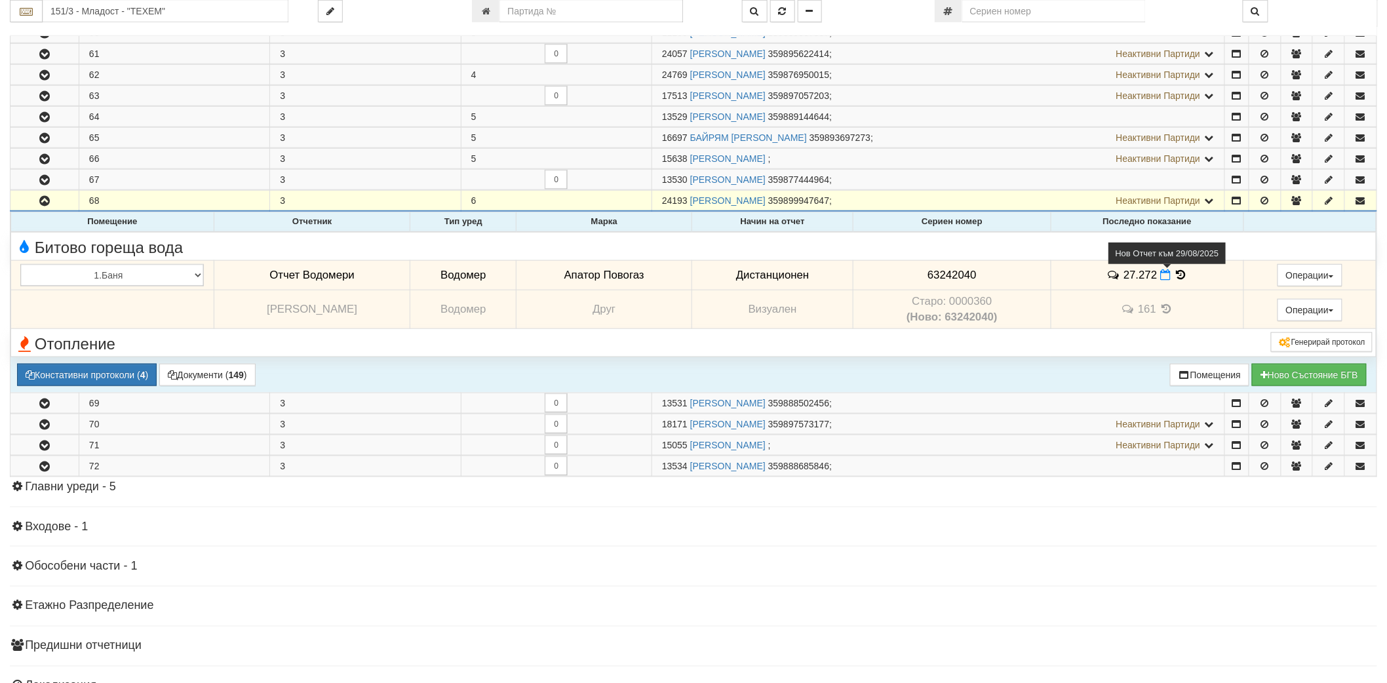
click at [1163, 277] on icon at bounding box center [1165, 274] width 10 height 11
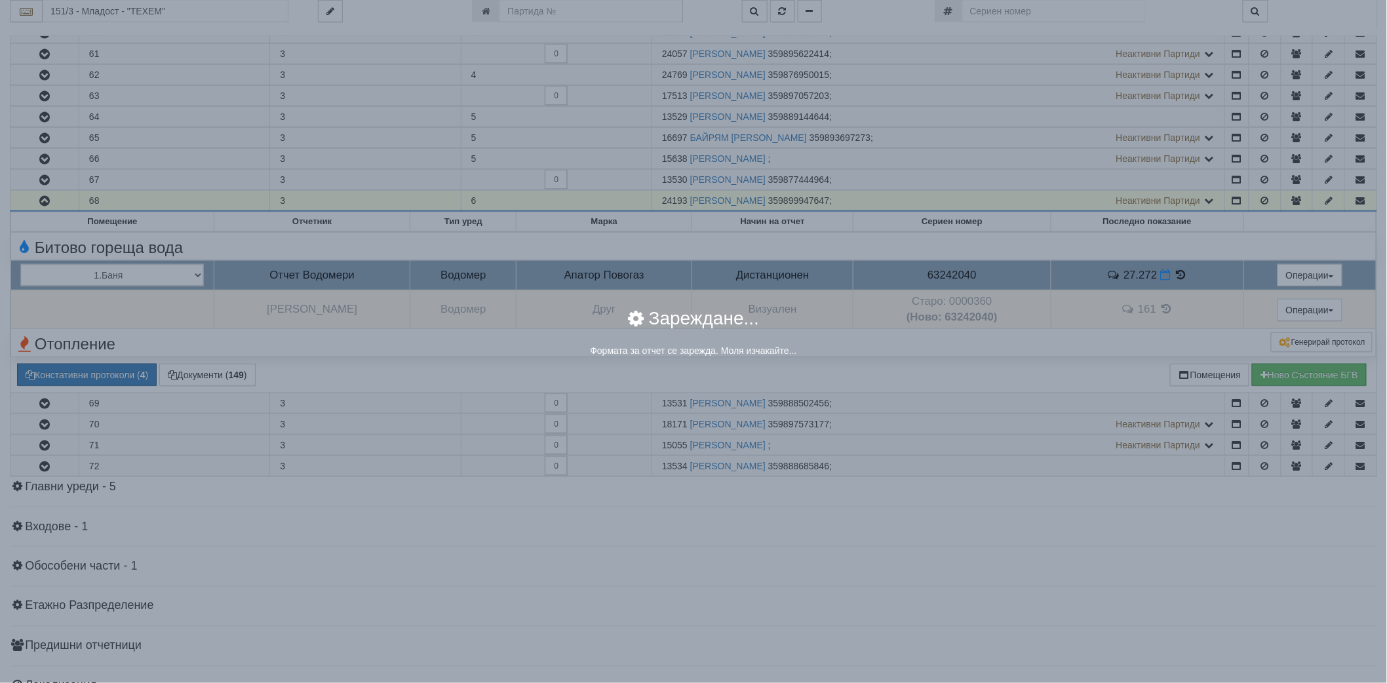
select select "8ac75930-9bfd-e511-80be-8d5a1dced85a"
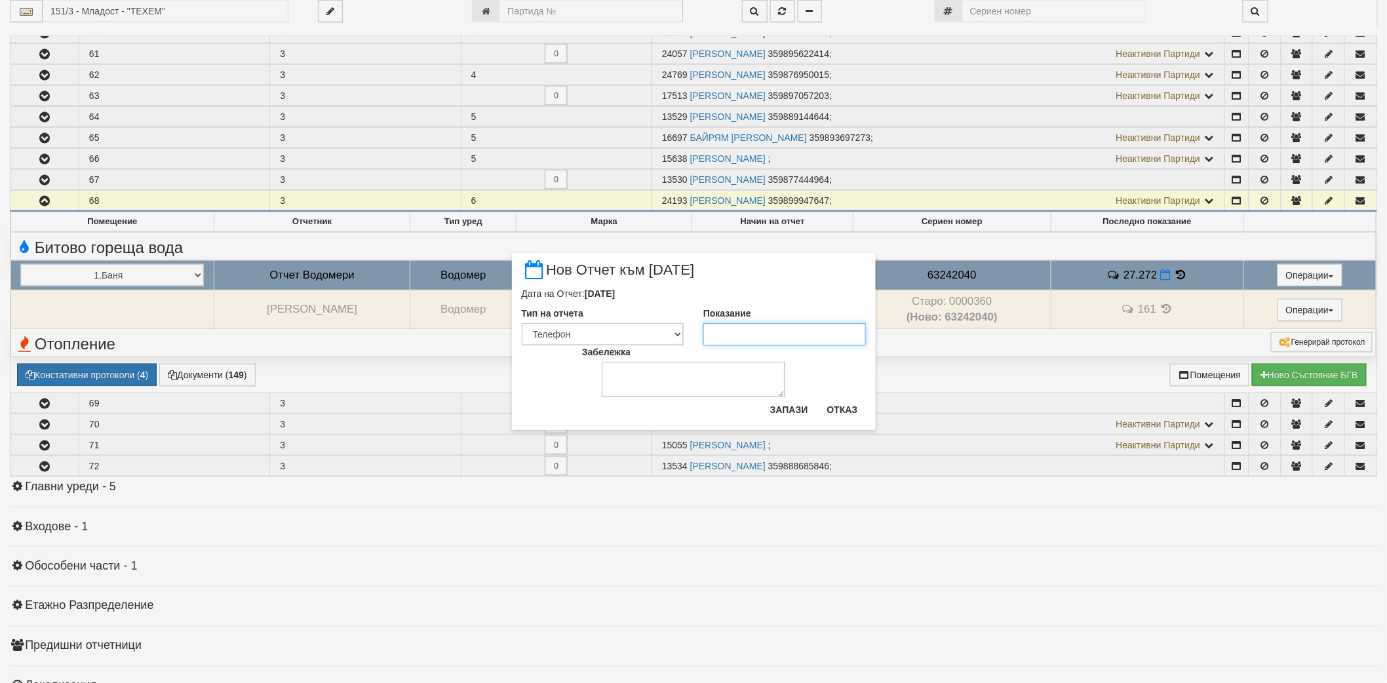
click at [738, 328] on input "Показание" at bounding box center [784, 334] width 163 height 22
type input "27.725"
click at [788, 406] on button "Запази" at bounding box center [789, 409] width 54 height 21
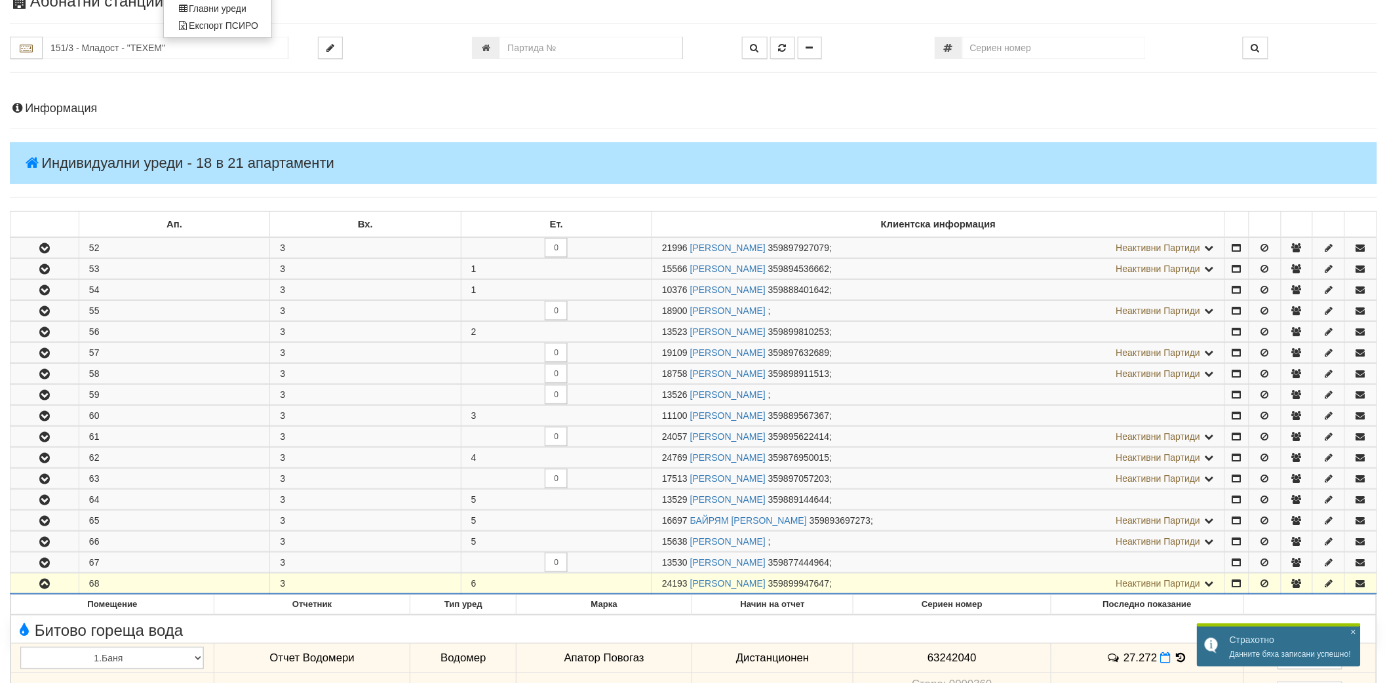
scroll to position [0, 0]
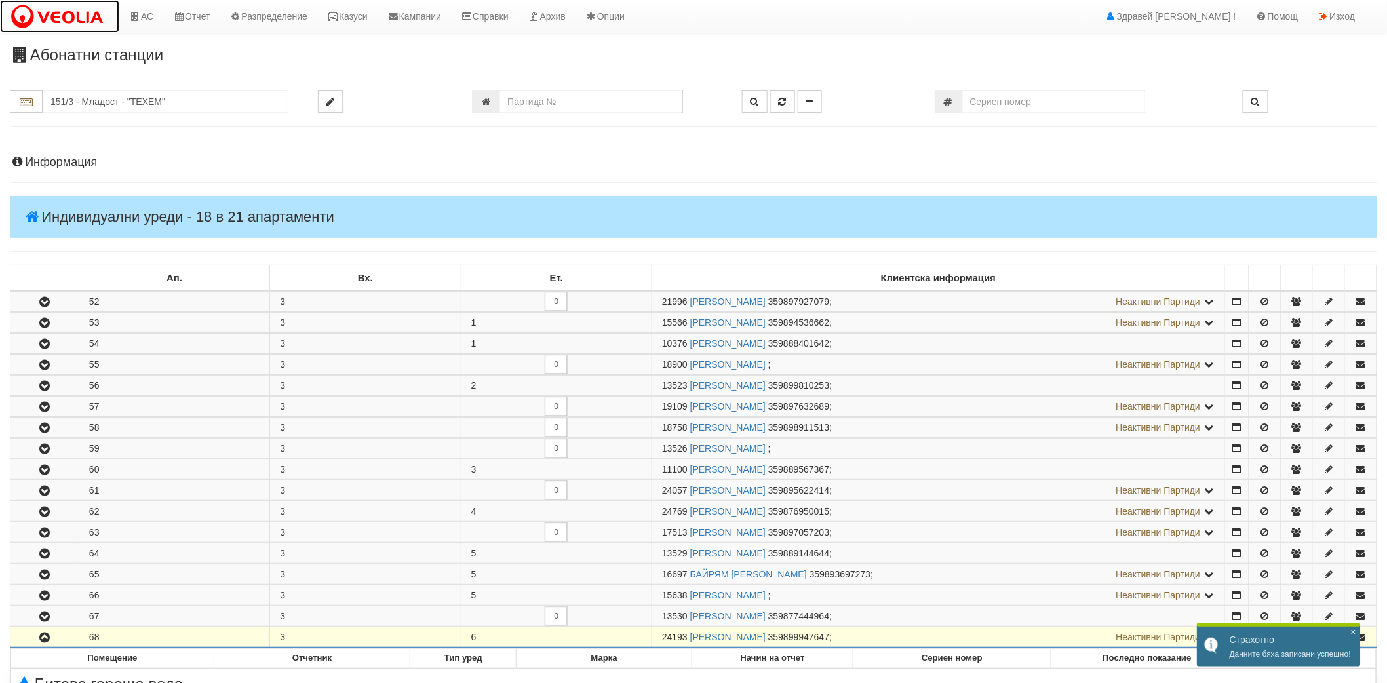
click at [96, 18] on img at bounding box center [60, 17] width 100 height 28
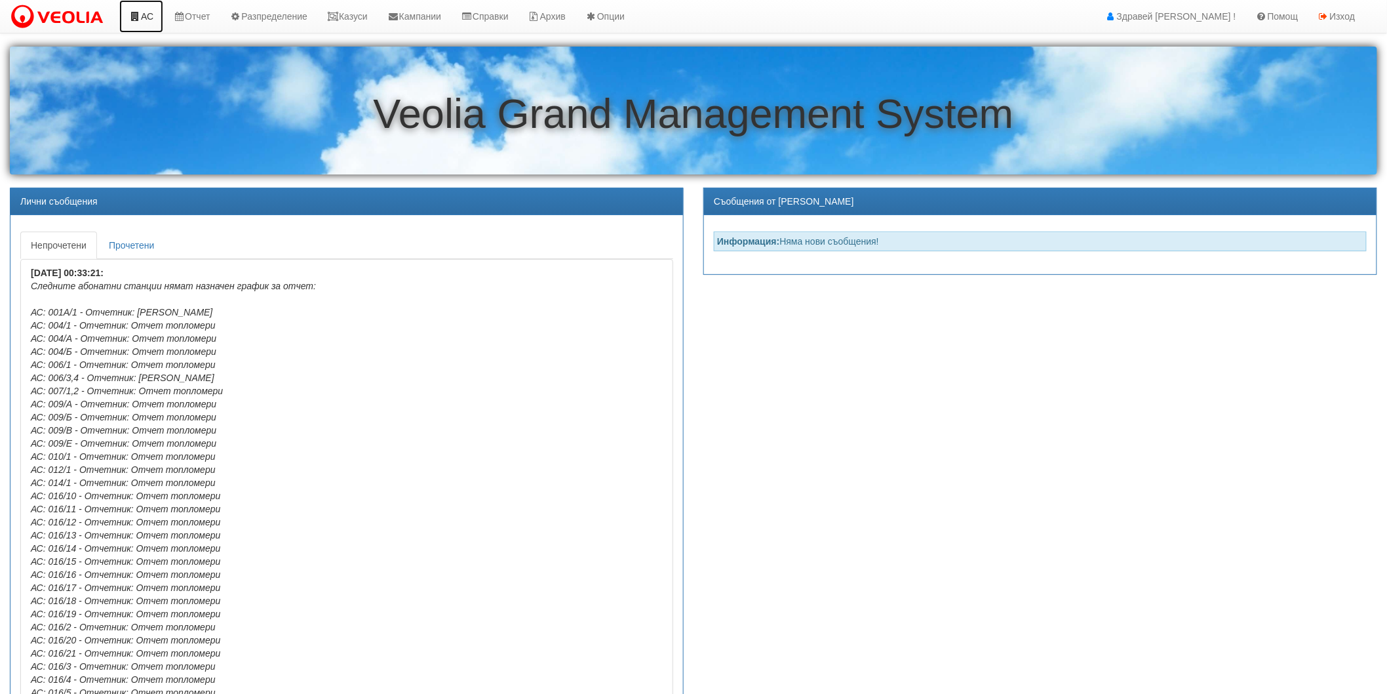
click at [143, 18] on link "АС" at bounding box center [141, 16] width 44 height 33
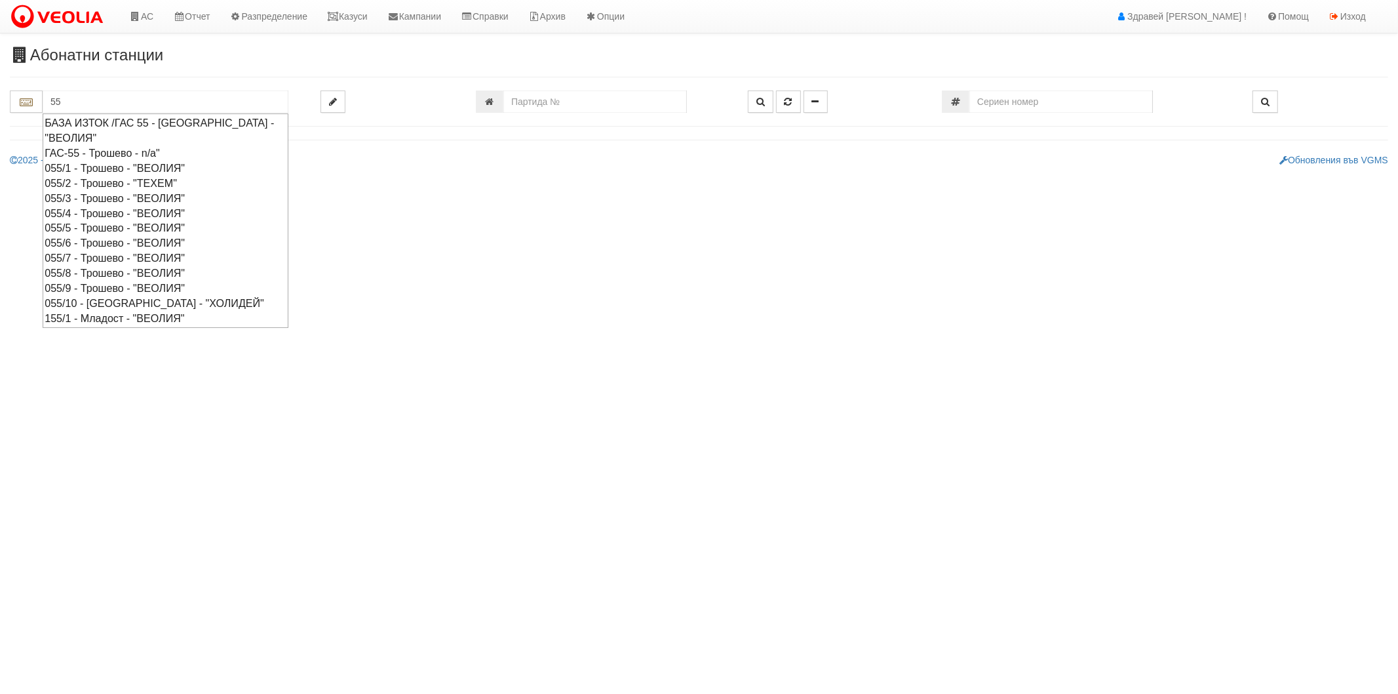
click at [85, 274] on div "055/8 - Трошево - "ВЕОЛИЯ"" at bounding box center [166, 272] width 242 height 15
type input "055/8 - Трошево - "ВЕОЛИЯ""
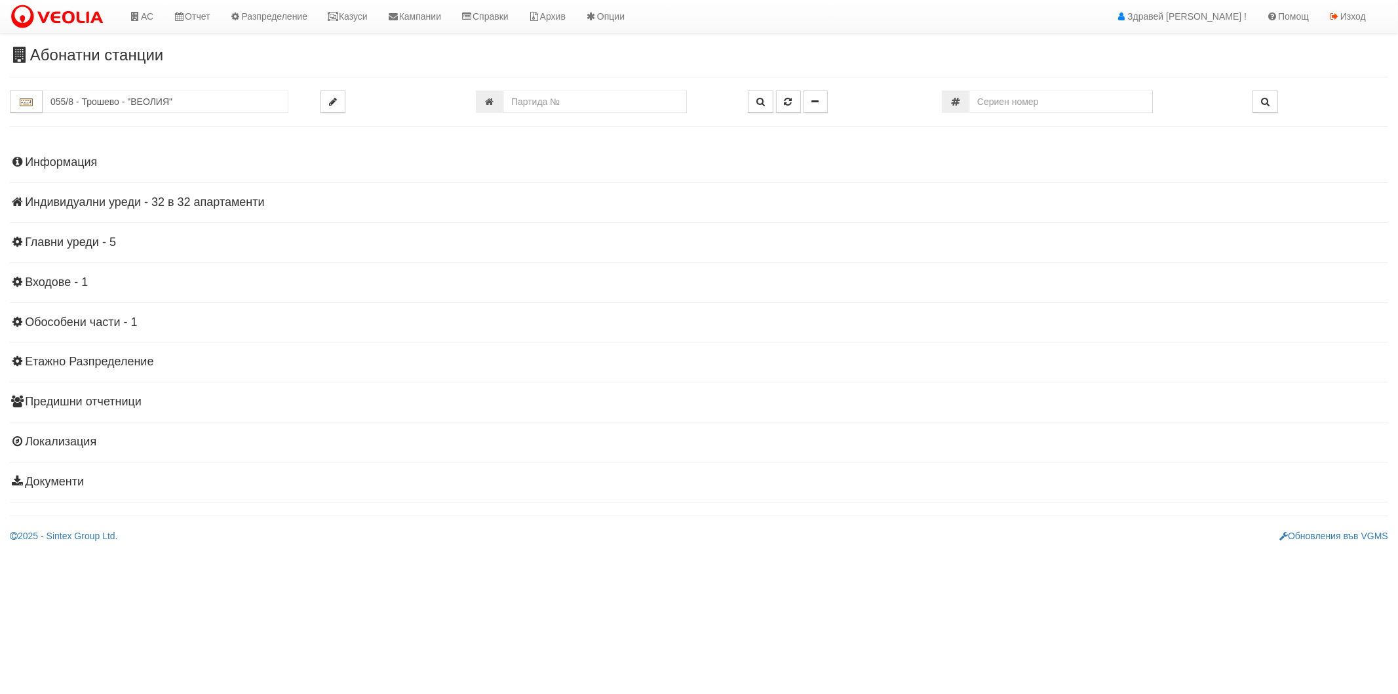
click at [92, 206] on h4 "Индивидуални уреди - 32 в 32 апартаменти" at bounding box center [699, 202] width 1379 height 13
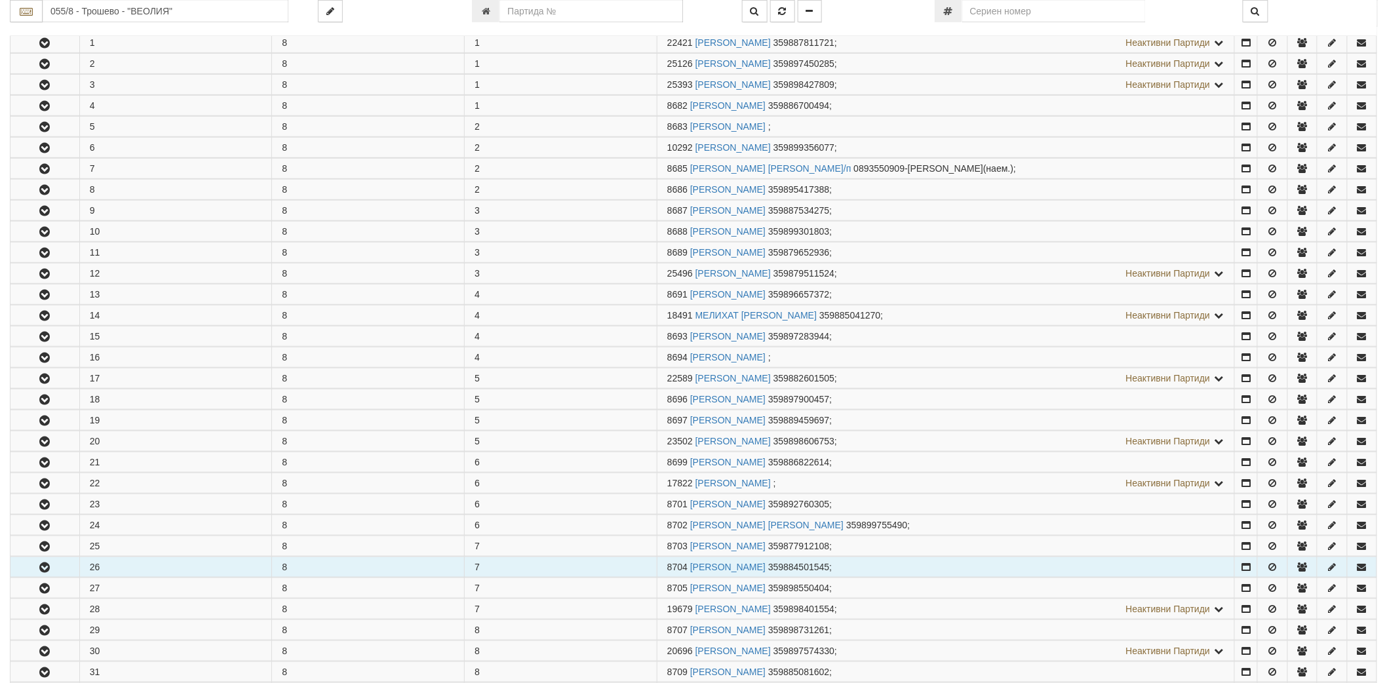
scroll to position [437, 0]
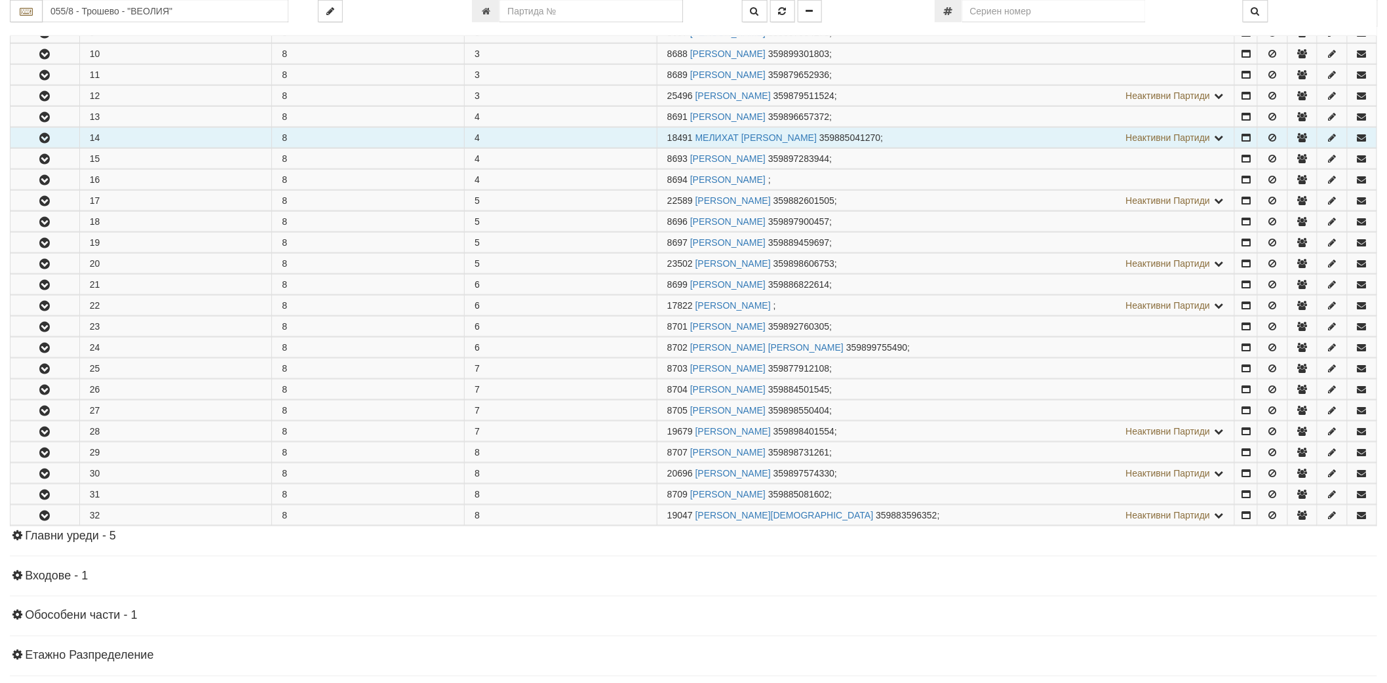
click at [48, 130] on button "button" at bounding box center [44, 138] width 69 height 20
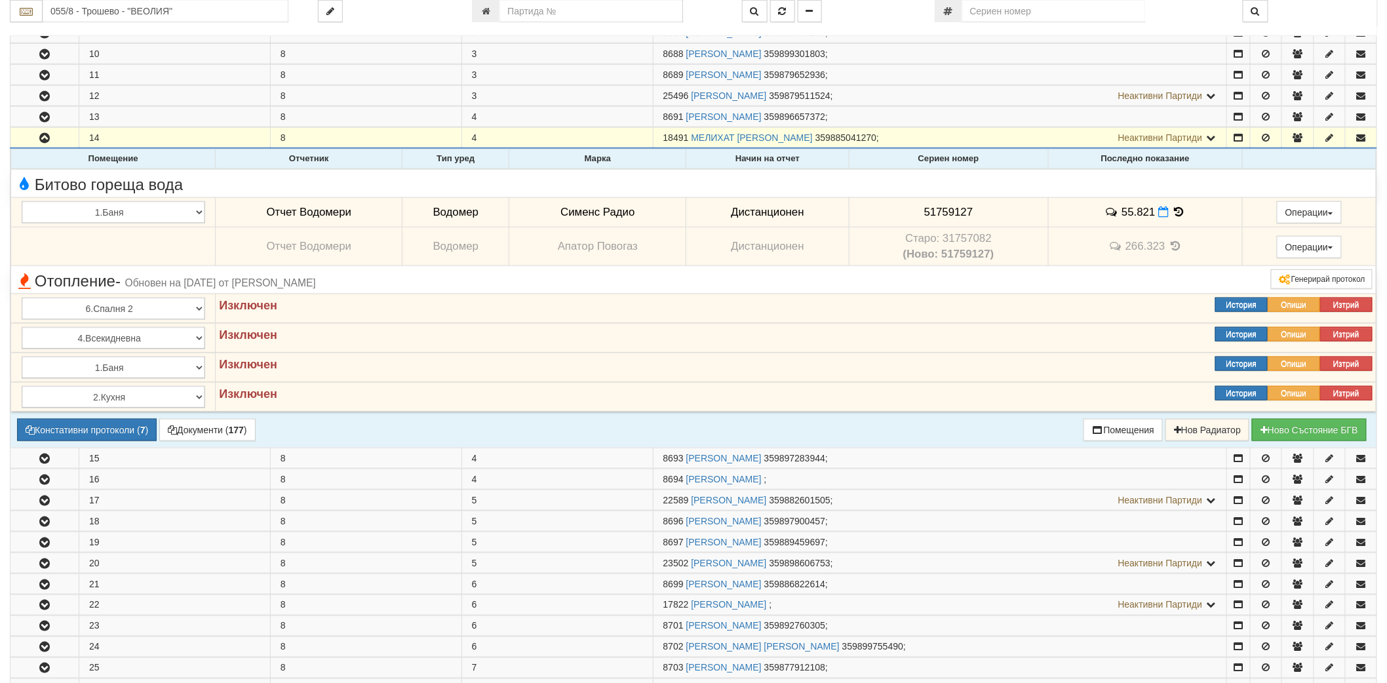
click at [1176, 208] on icon at bounding box center [1179, 211] width 14 height 11
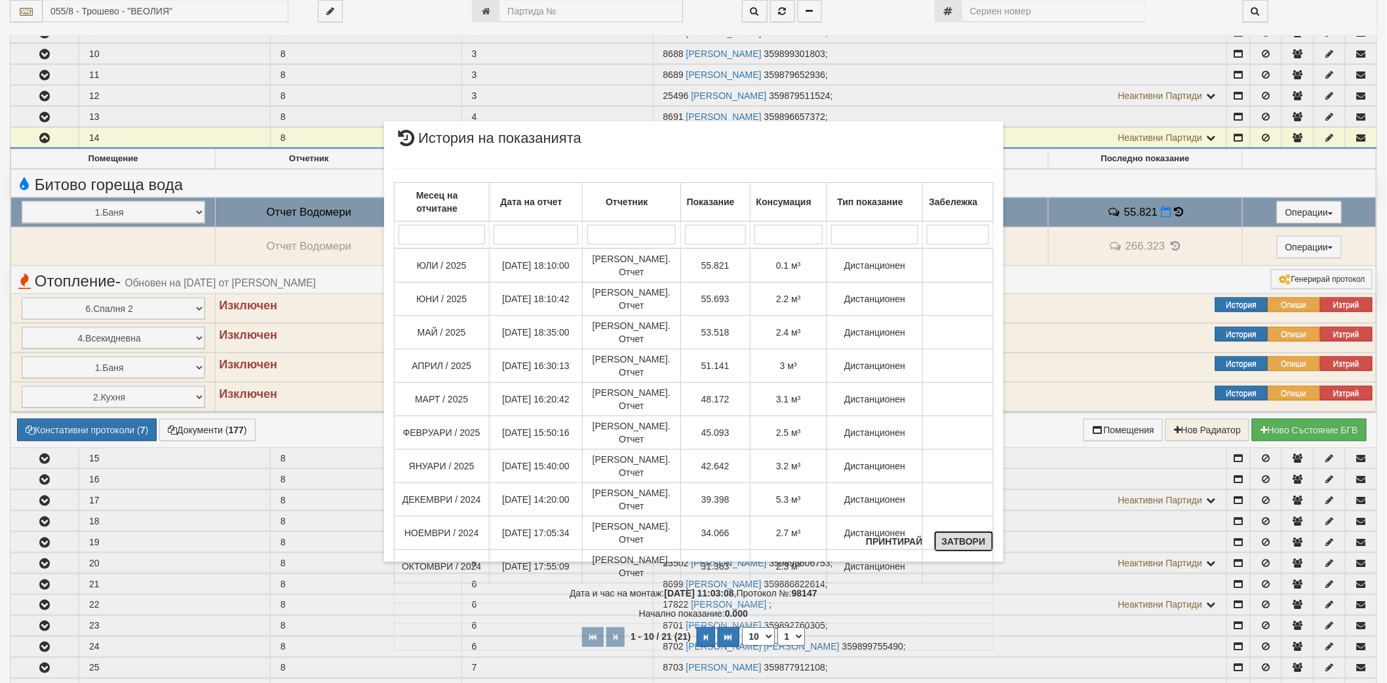
click at [953, 542] on button "Затвори" at bounding box center [964, 541] width 60 height 21
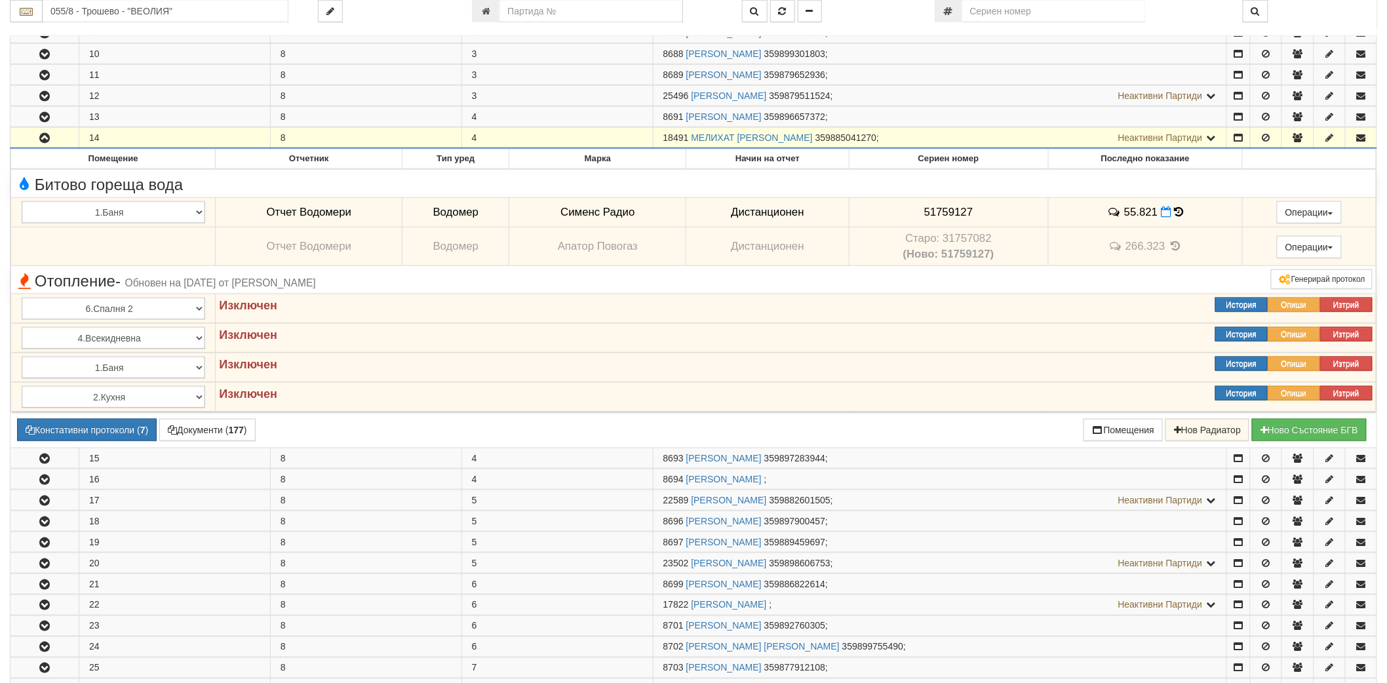
drag, startPoint x: 662, startPoint y: 134, endPoint x: 688, endPoint y: 135, distance: 26.2
click at [688, 135] on td "18491 МЕЛИХАТ МЕХМЕД ЧАУШ 359885041270 ; Неактивни Партиди 8692 БОЙКО ДИНОВ ТЪЛ…" at bounding box center [940, 138] width 574 height 21
copy span "18491"
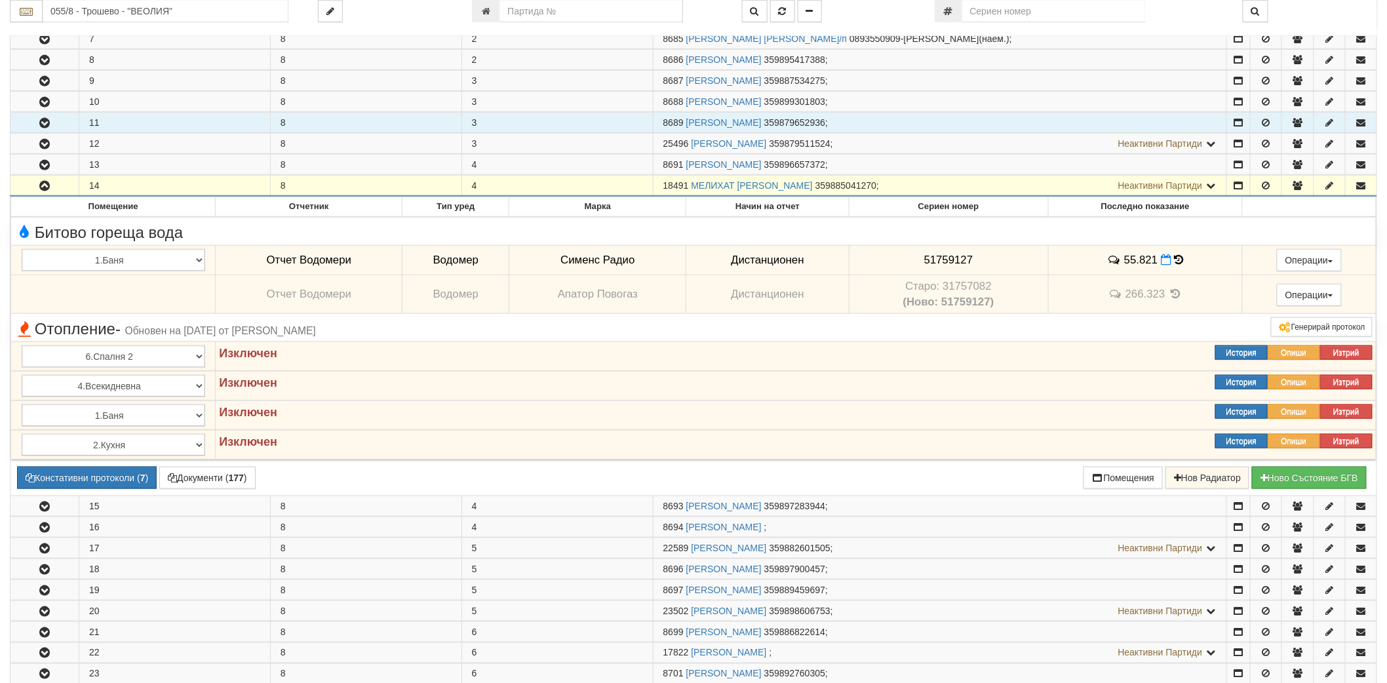
scroll to position [0, 0]
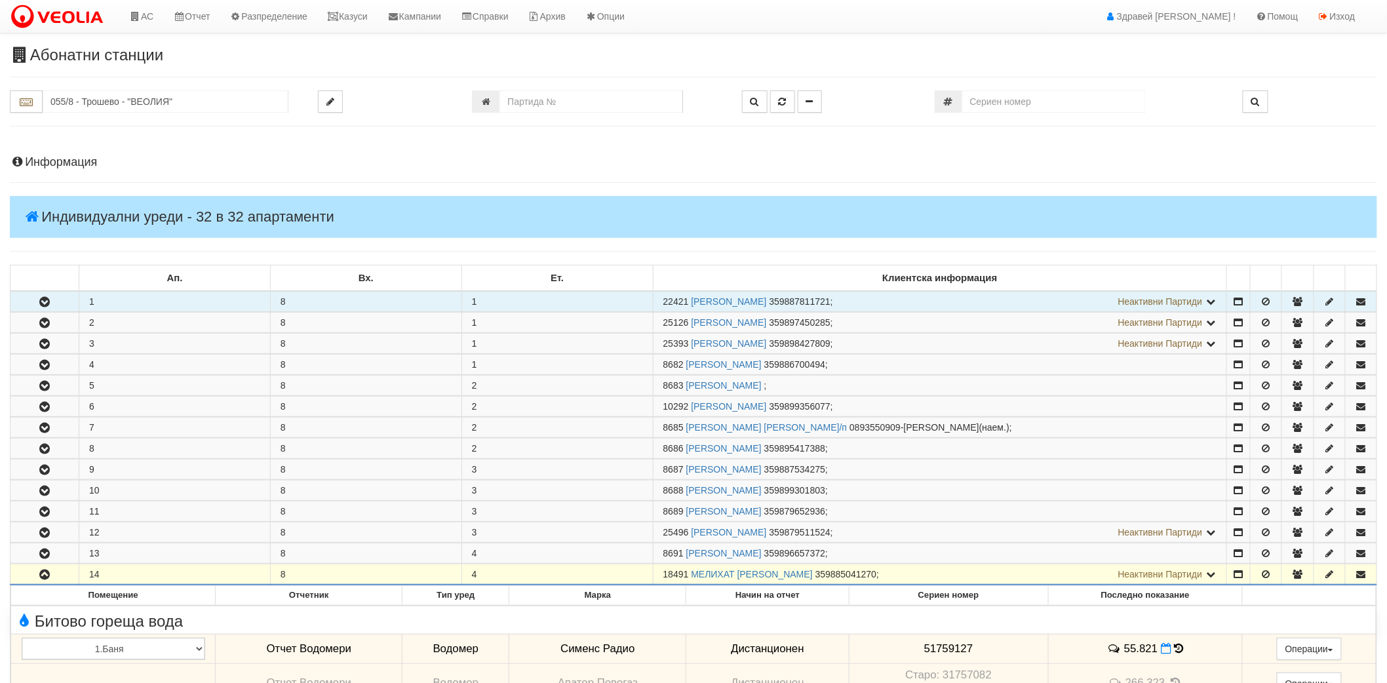
click at [52, 298] on icon "button" at bounding box center [45, 302] width 16 height 9
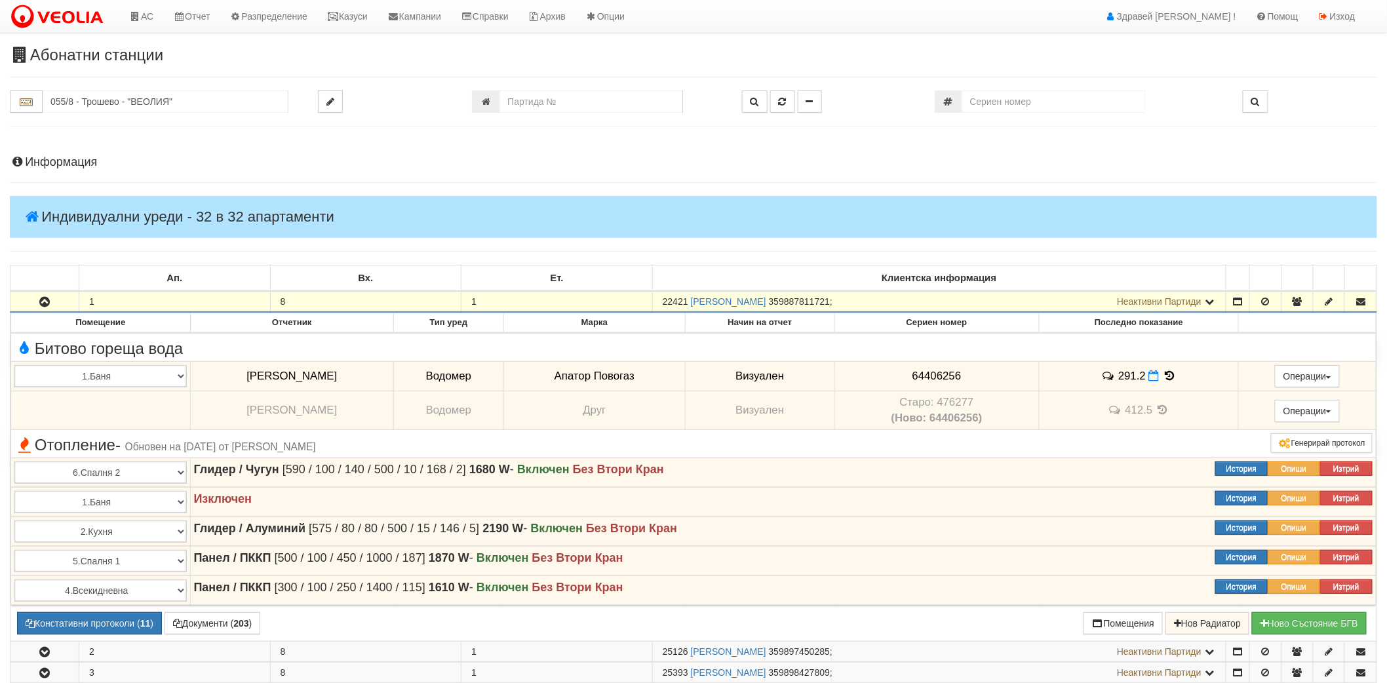
click at [52, 298] on icon "button" at bounding box center [45, 302] width 16 height 9
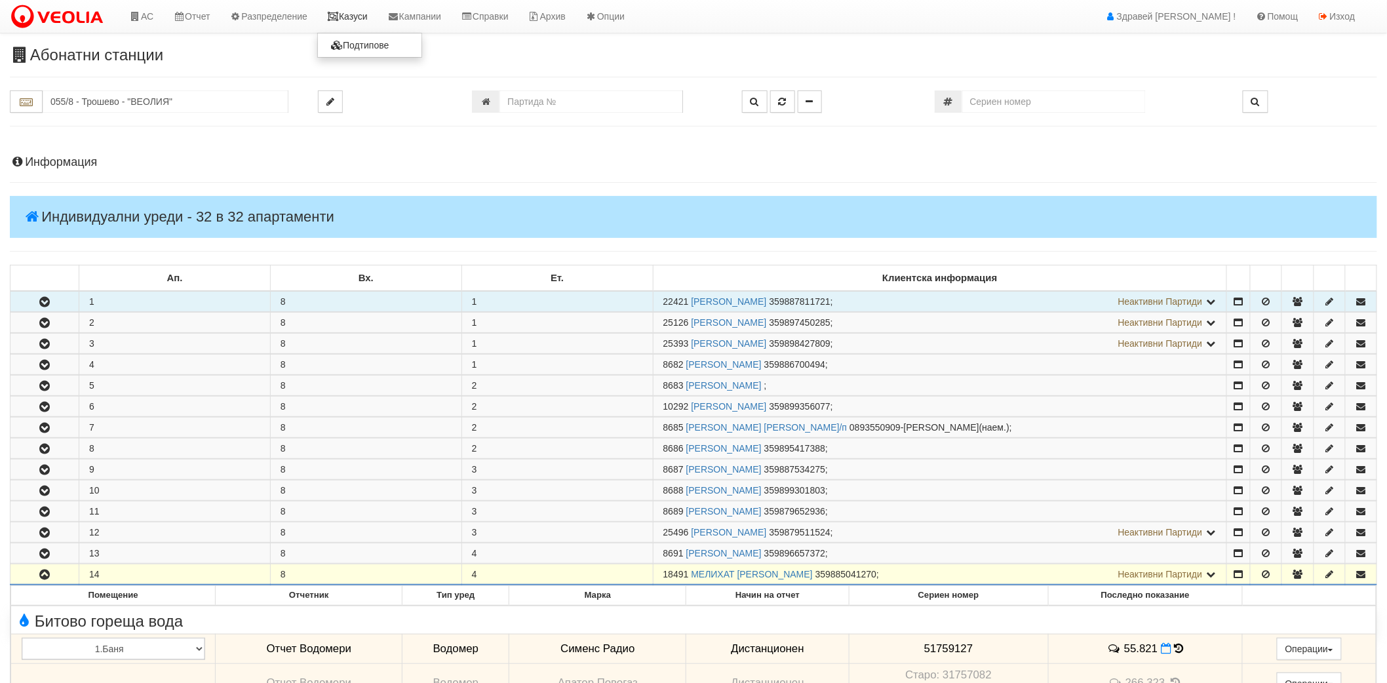
click at [355, 21] on link "Казуси" at bounding box center [347, 16] width 60 height 33
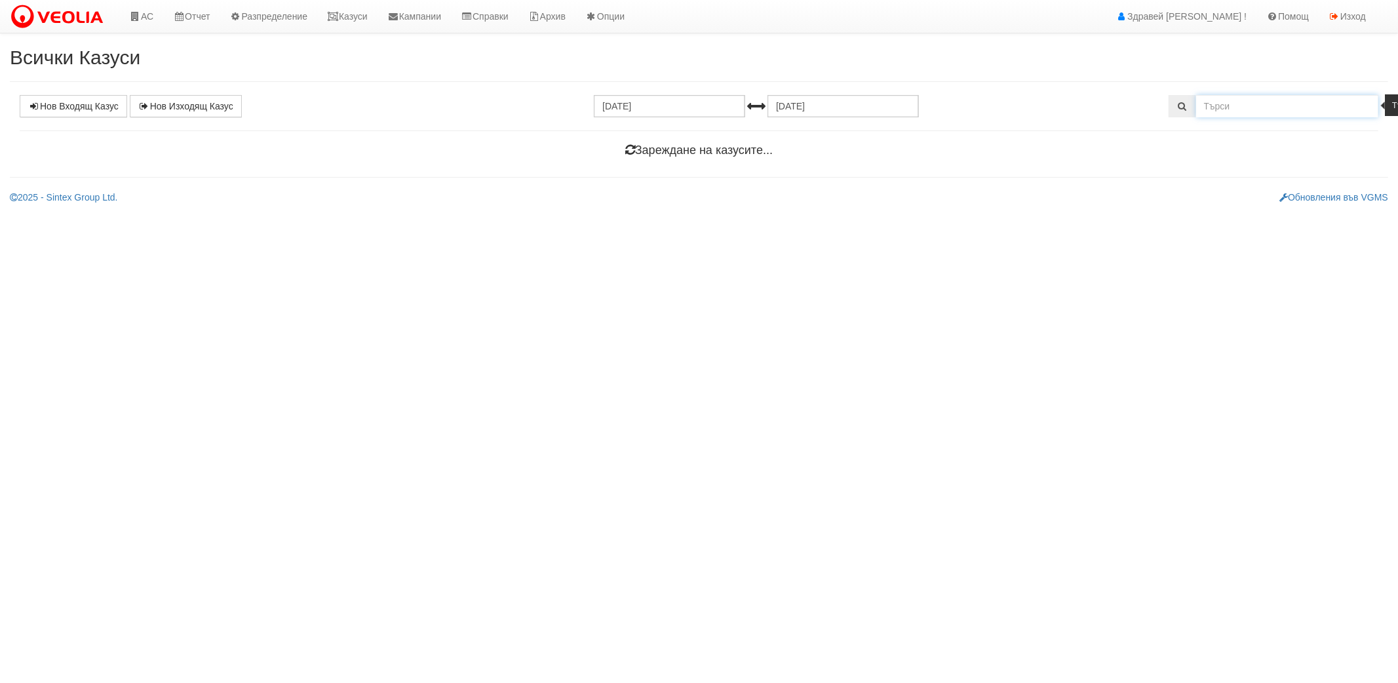
click at [1276, 101] on input "text" at bounding box center [1287, 106] width 183 height 22
paste input "18491"
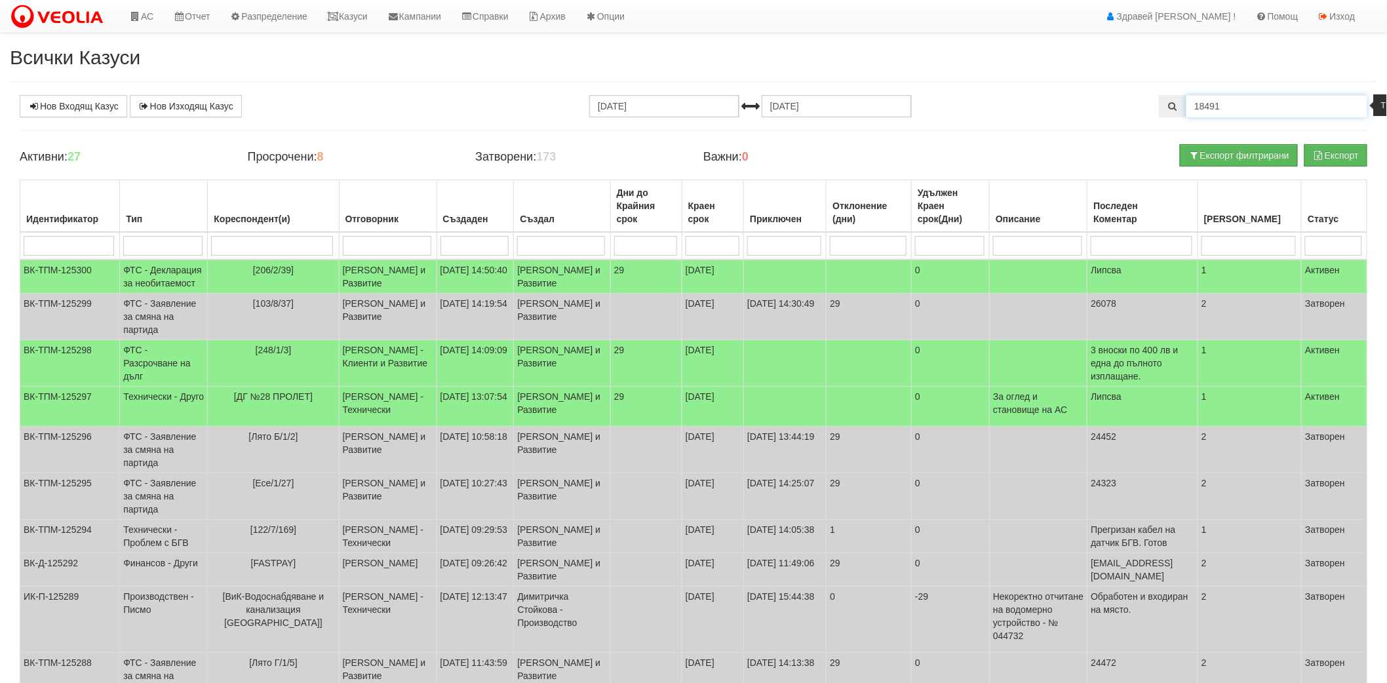
type input "18491"
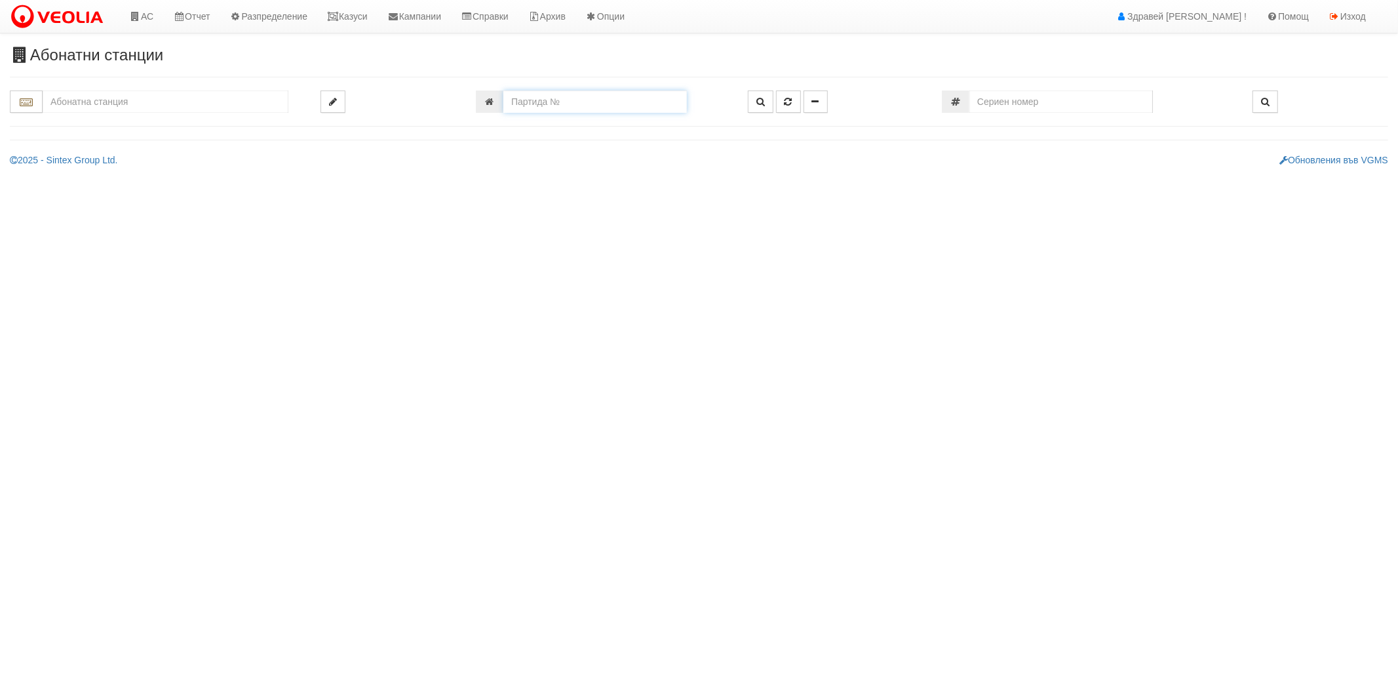
click at [599, 107] on input "number" at bounding box center [595, 101] width 184 height 22
click at [536, 96] on input "number" at bounding box center [595, 101] width 184 height 22
click at [542, 106] on input "number" at bounding box center [595, 101] width 184 height 22
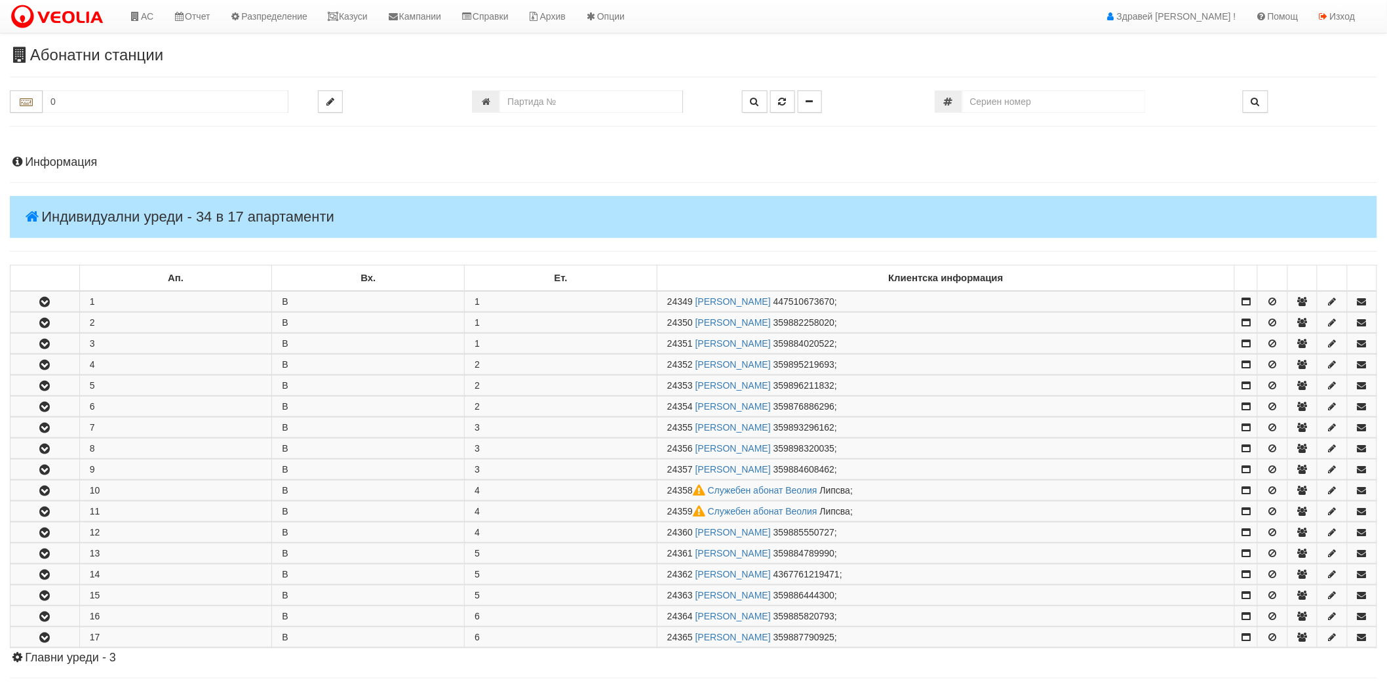
drag, startPoint x: 135, startPoint y: 94, endPoint x: 1, endPoint y: 70, distance: 136.6
click at [1, 70] on div "Абонатни станции 0" at bounding box center [693, 502] width 1387 height 911
